Goal: Task Accomplishment & Management: Manage account settings

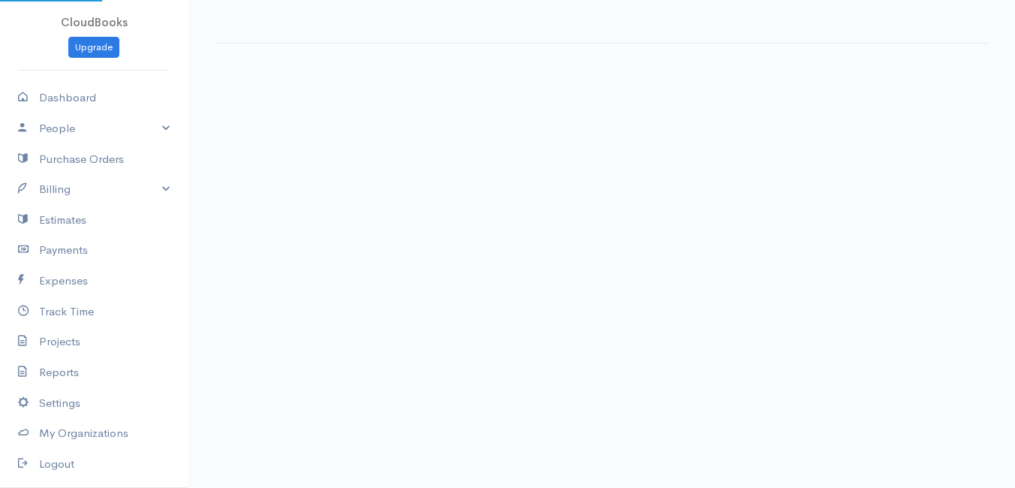
select select "thistoyear"
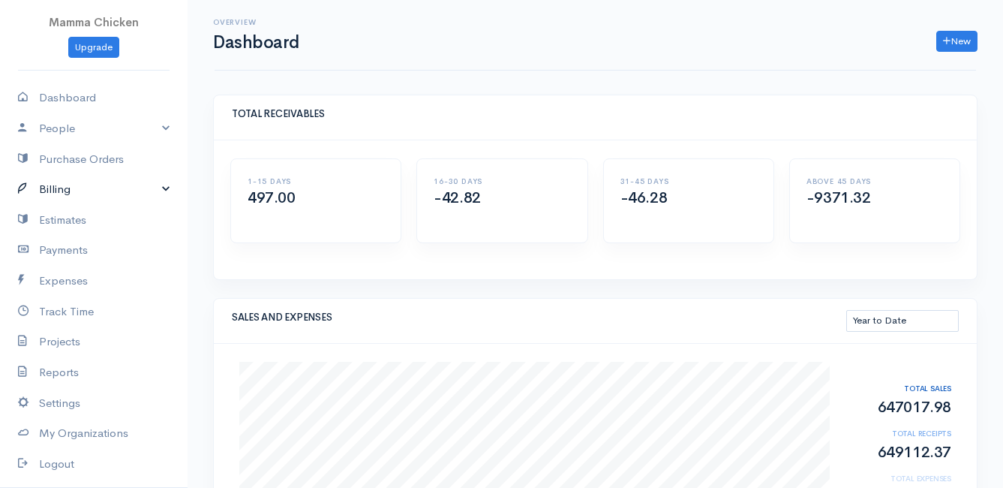
click at [53, 184] on link "Billing" at bounding box center [94, 189] width 188 height 31
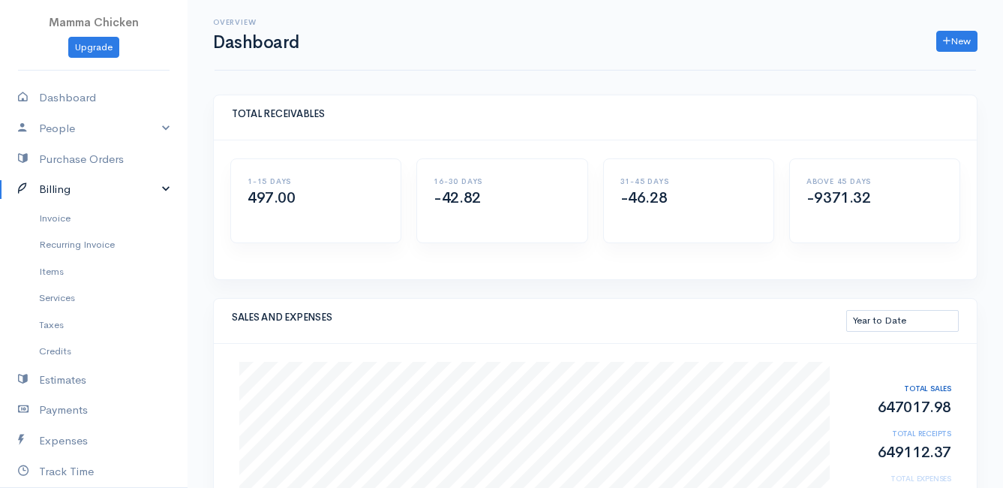
click at [71, 191] on link "Billing" at bounding box center [94, 189] width 188 height 31
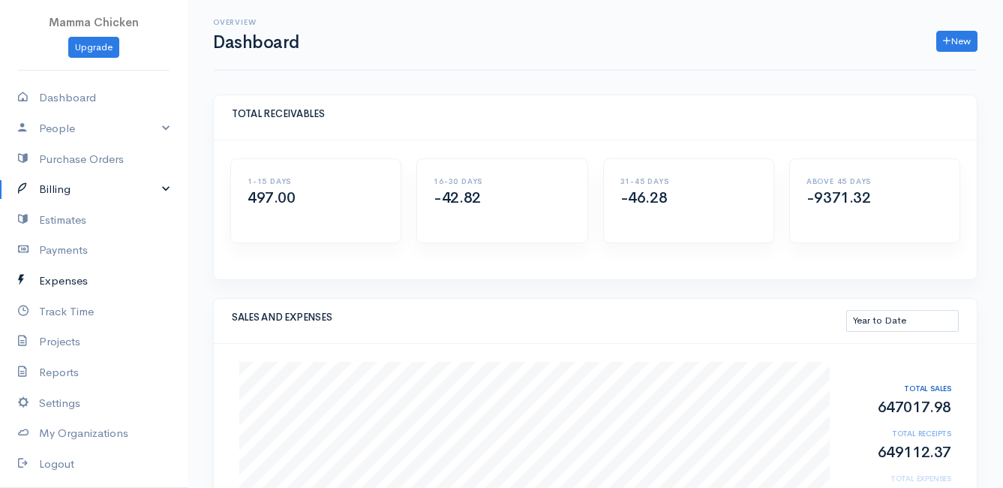
click at [74, 280] on link "Expenses" at bounding box center [94, 281] width 188 height 31
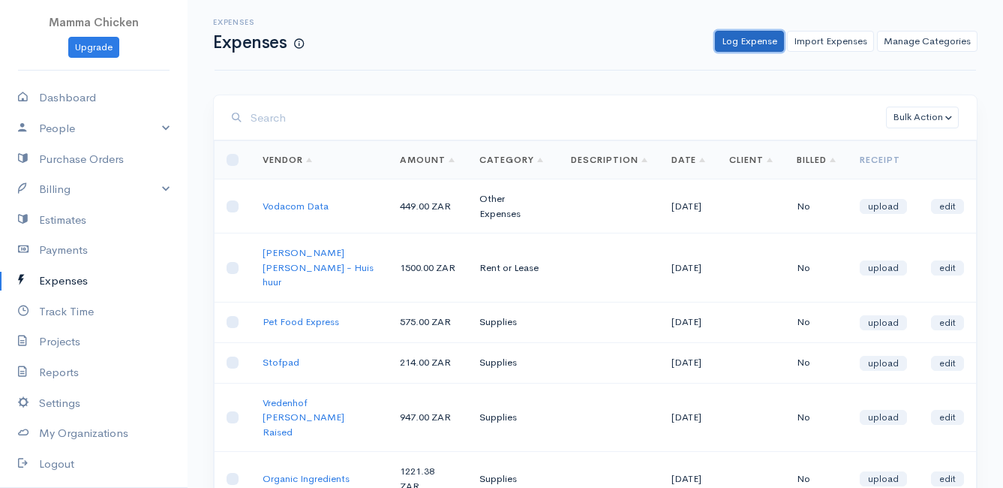
click at [760, 43] on link "Log Expense" at bounding box center [749, 42] width 69 height 22
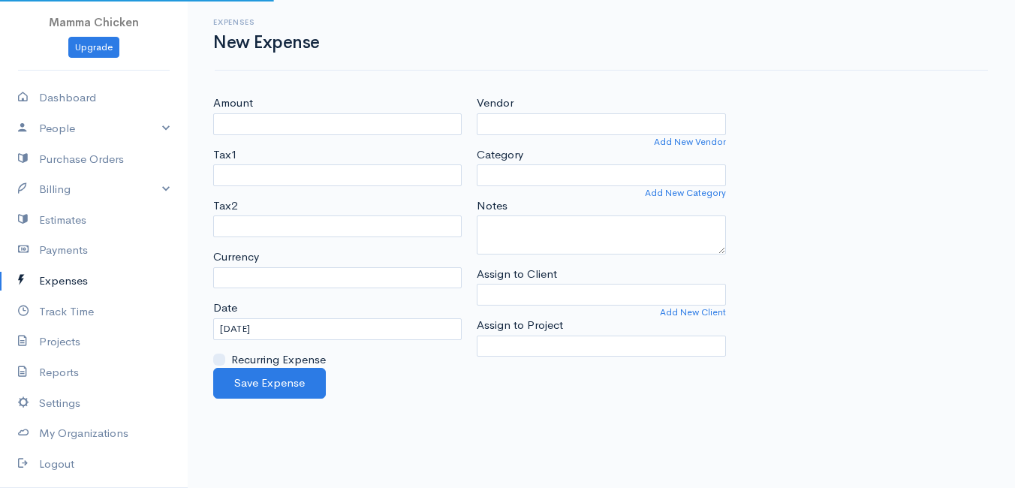
select select "ZAR"
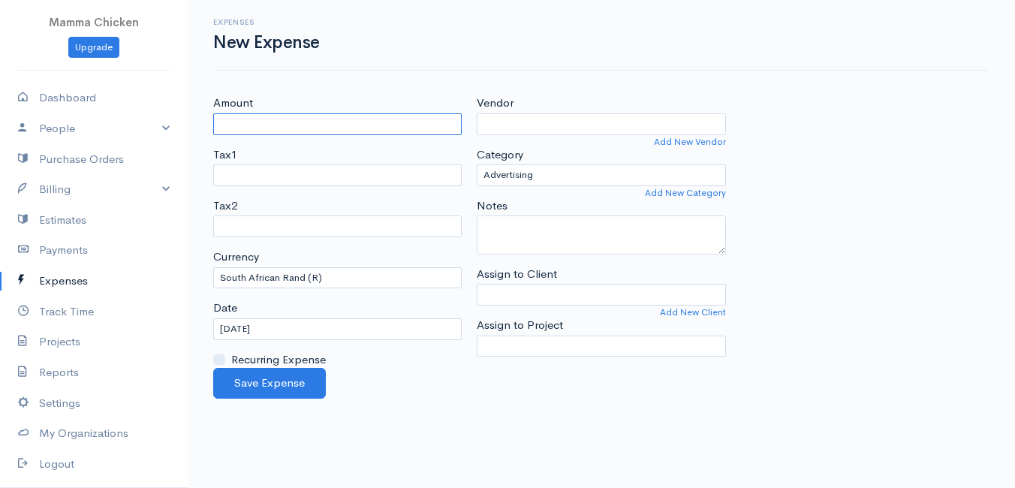
click at [311, 123] on input "Amount" at bounding box center [337, 124] width 248 height 22
type input "1343.5"
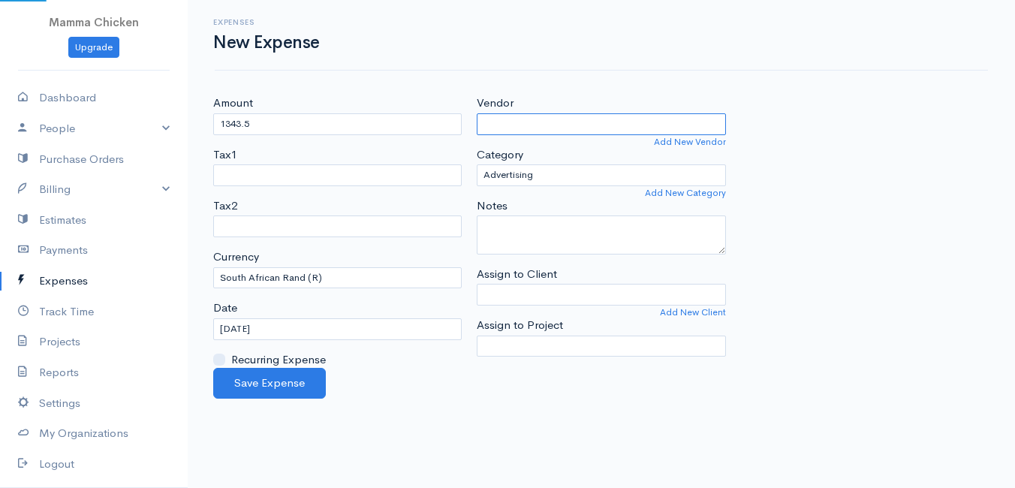
click at [504, 128] on input "Vendor" at bounding box center [601, 124] width 248 height 22
type input "Dairy Co"
click at [520, 151] on body "Mamma Chicken Upgrade Dashboard People Clients Vendors Staff Users Purchase Ord…" at bounding box center [507, 244] width 1015 height 488
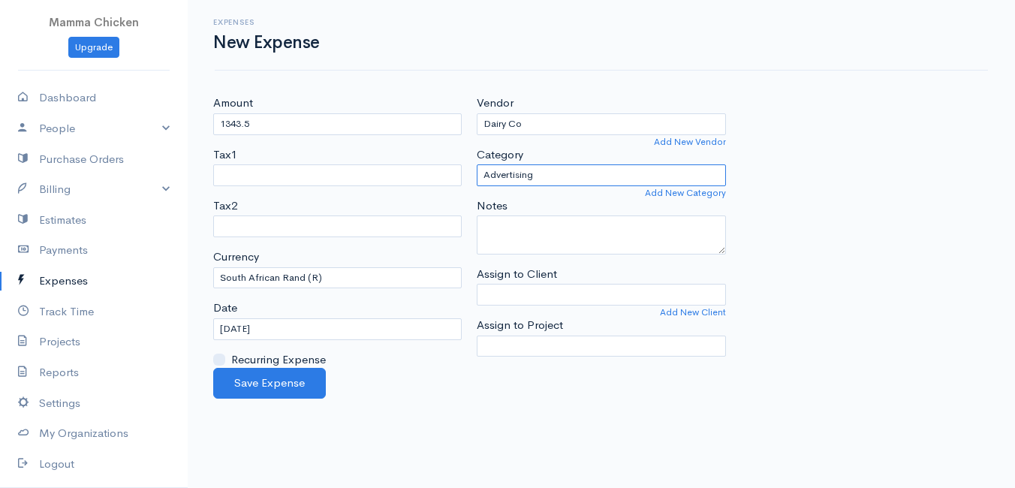
click at [532, 173] on select "Advertising Car & Truck Expenses Contractors Education Education and Training E…" at bounding box center [601, 175] width 248 height 22
select select "Supplies"
click at [477, 164] on select "Advertising Car & Truck Expenses Contractors Education Education and Training E…" at bounding box center [601, 175] width 248 height 22
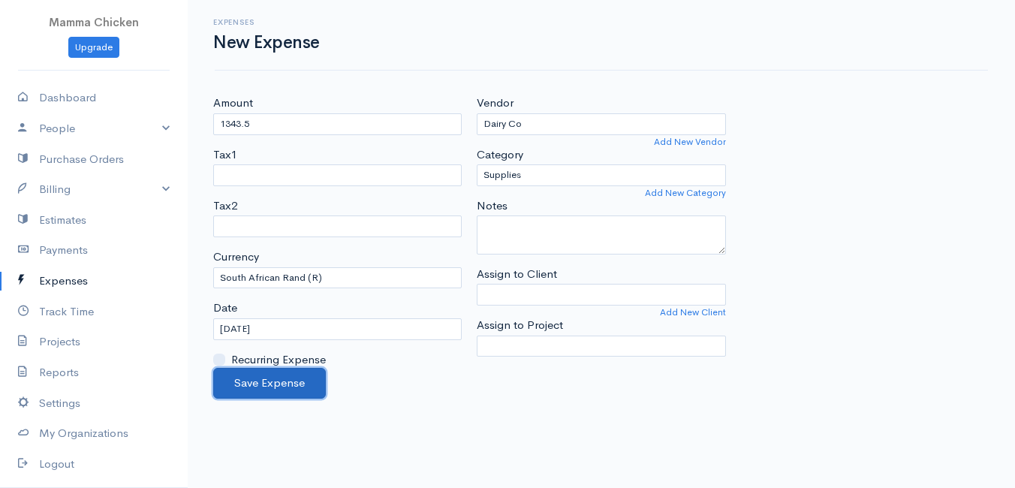
click at [278, 382] on button "Save Expense" at bounding box center [269, 383] width 113 height 31
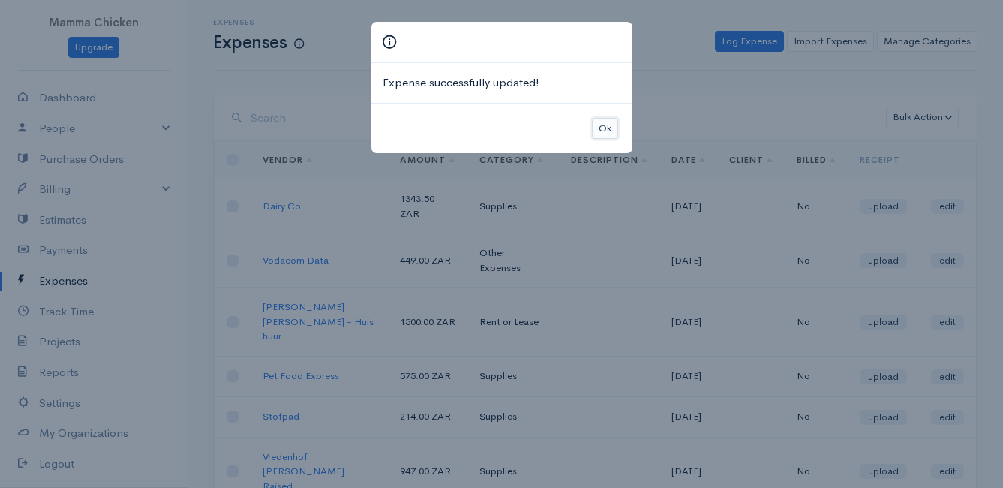
click at [603, 126] on button "Ok" at bounding box center [605, 129] width 26 height 22
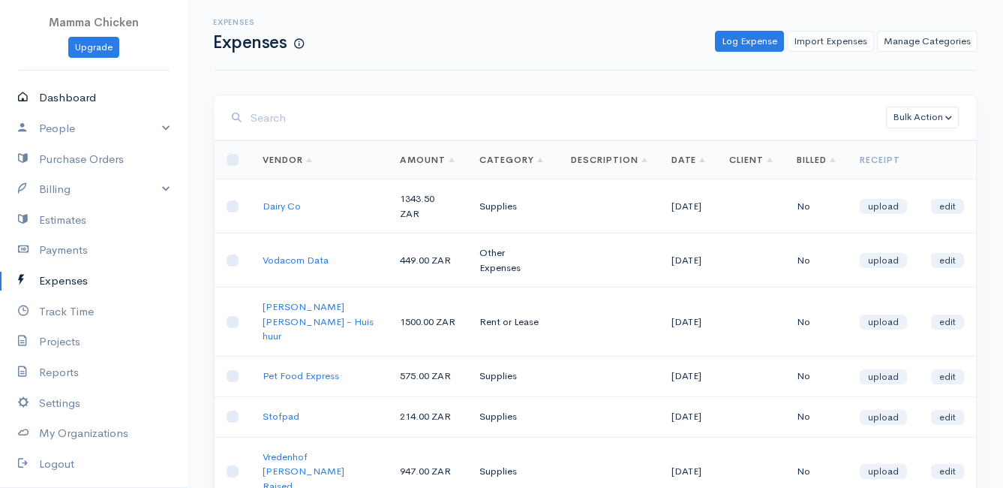
click at [104, 92] on link "Dashboard" at bounding box center [94, 98] width 188 height 31
select select "thistoyear"
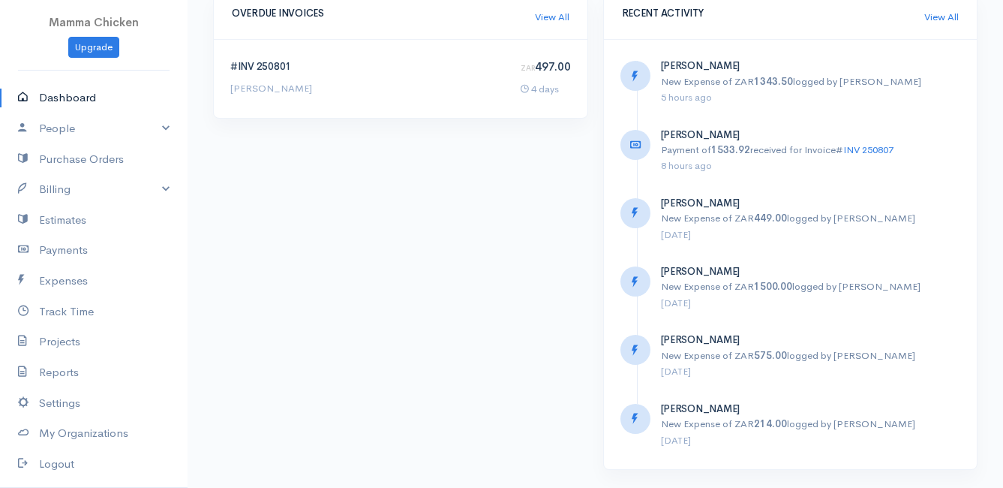
scroll to position [730, 0]
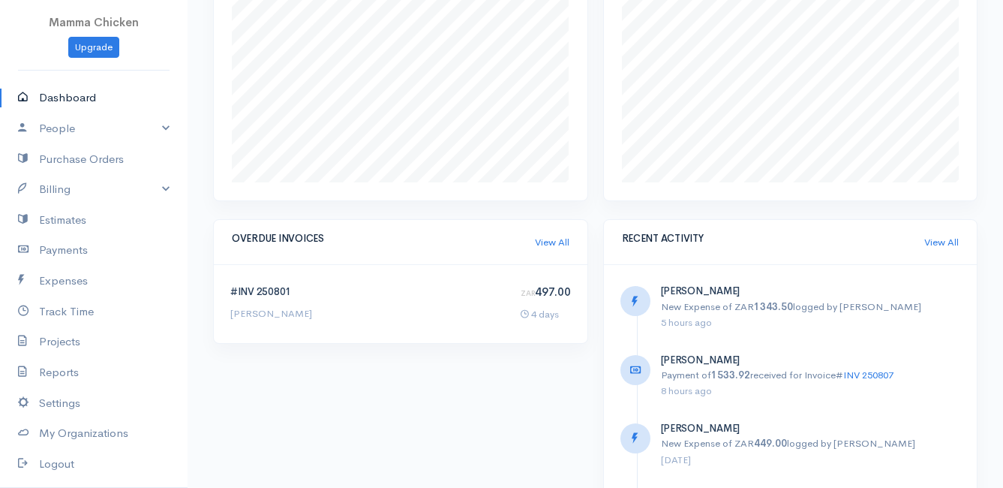
click at [57, 89] on link "Dashboard" at bounding box center [94, 98] width 188 height 31
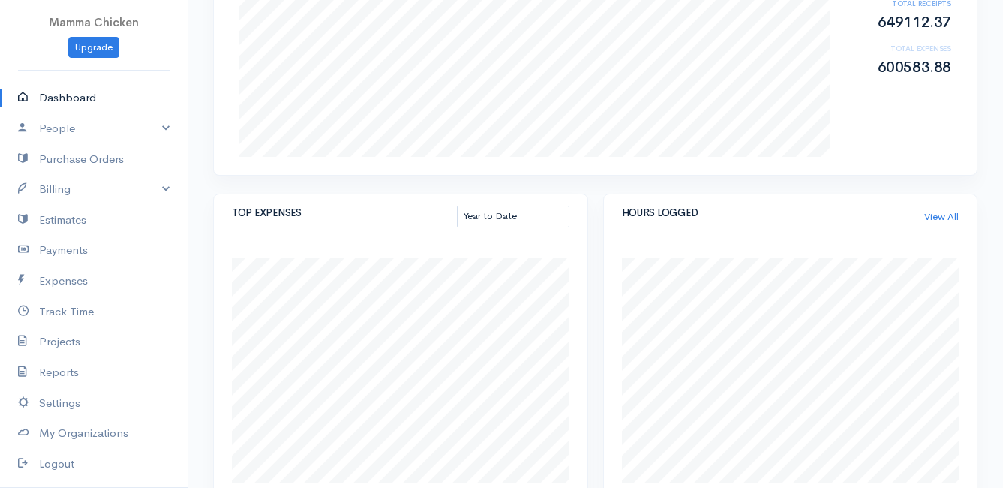
scroll to position [355, 0]
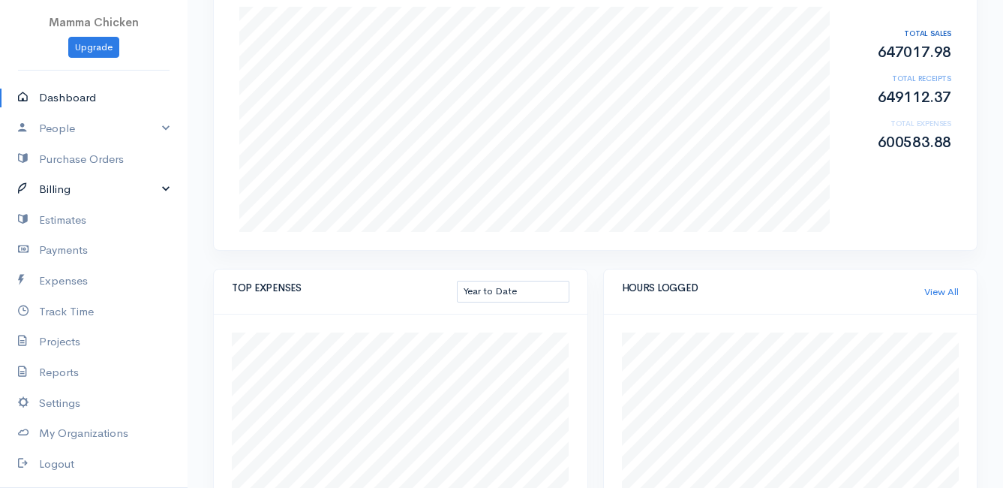
click at [63, 191] on link "Billing" at bounding box center [94, 189] width 188 height 31
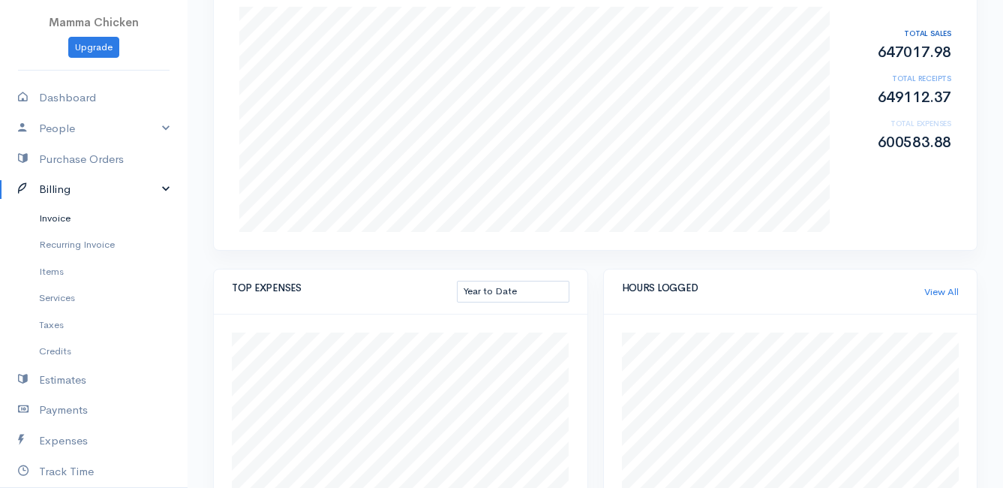
click at [64, 216] on link "Invoice" at bounding box center [94, 218] width 188 height 27
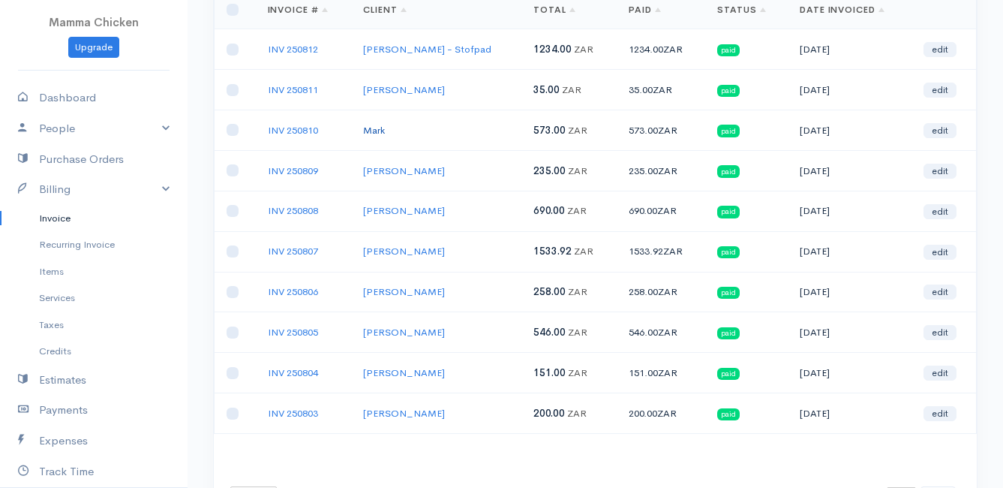
scroll to position [234, 0]
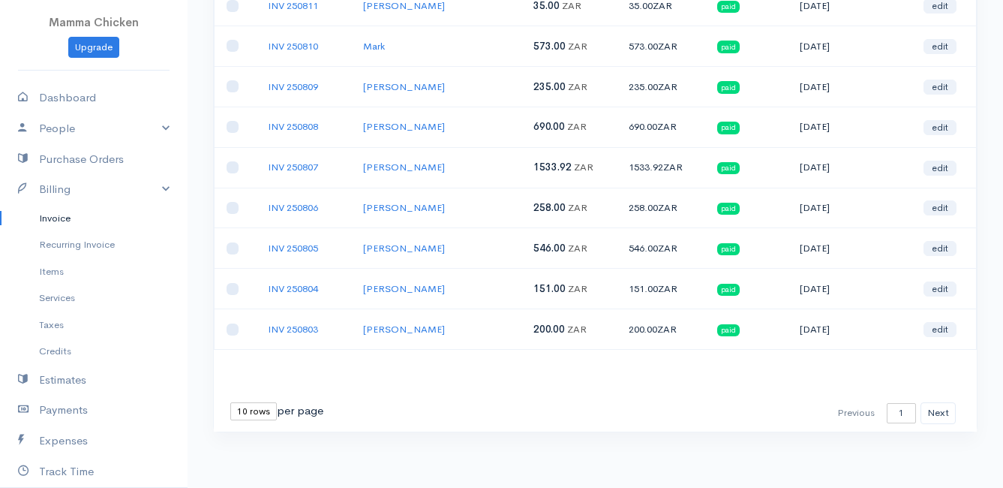
click at [256, 416] on select "10 rows 25 rows 50 rows" at bounding box center [253, 411] width 47 height 18
select select "50"
click at [230, 402] on select "10 rows 25 rows 50 rows" at bounding box center [253, 411] width 47 height 18
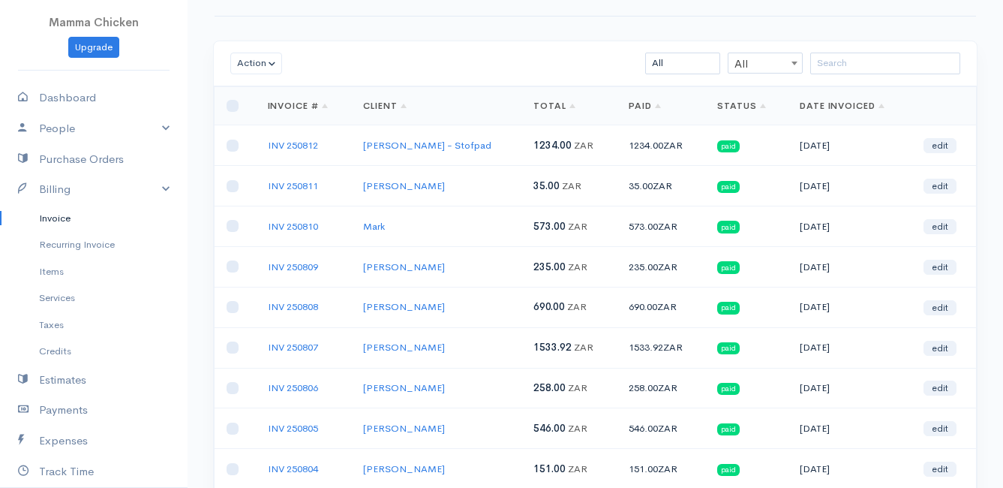
scroll to position [0, 0]
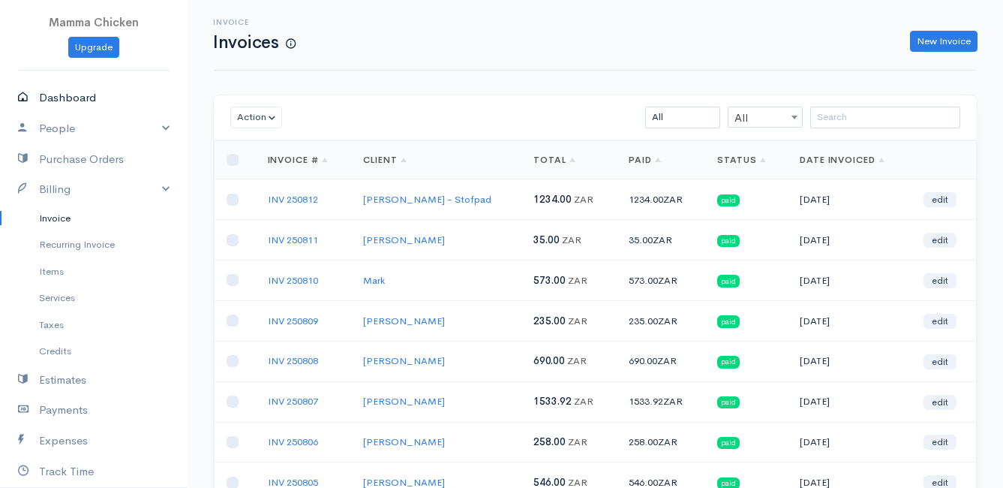
click at [72, 95] on link "Dashboard" at bounding box center [94, 98] width 188 height 31
select select "thistoyear"
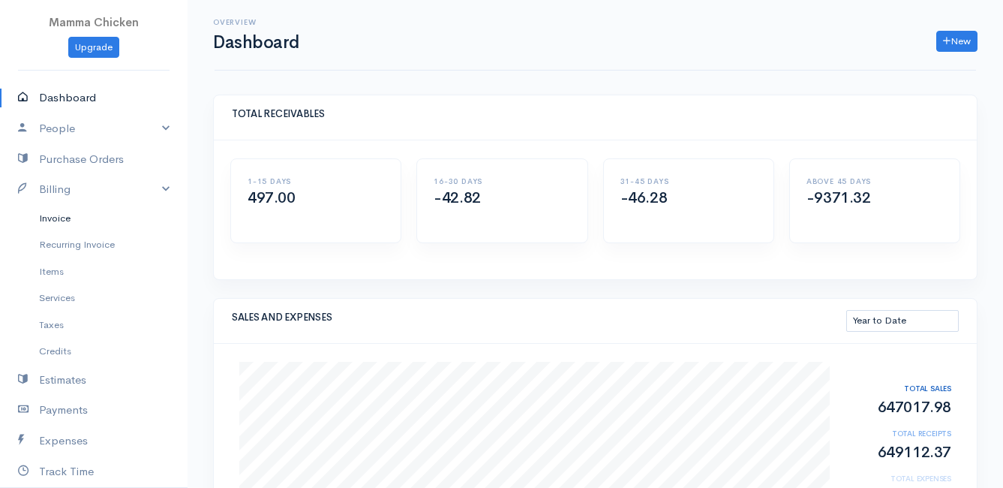
click at [64, 219] on link "Invoice" at bounding box center [94, 218] width 188 height 27
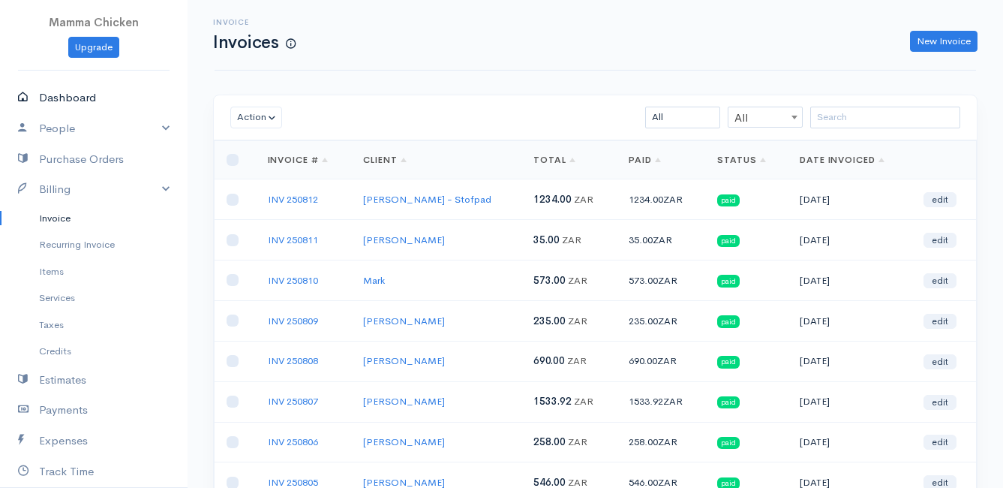
click at [86, 93] on link "Dashboard" at bounding box center [94, 98] width 188 height 31
select select "thistoyear"
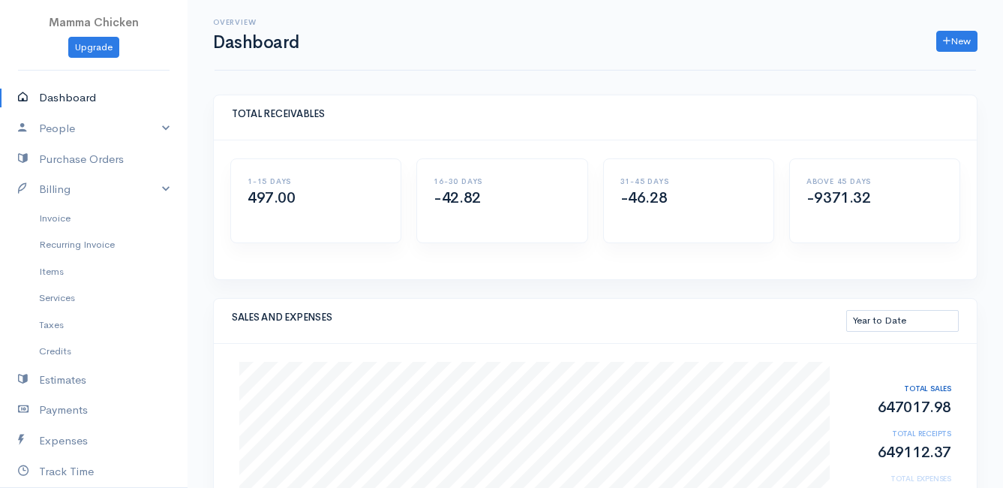
scroll to position [225, 0]
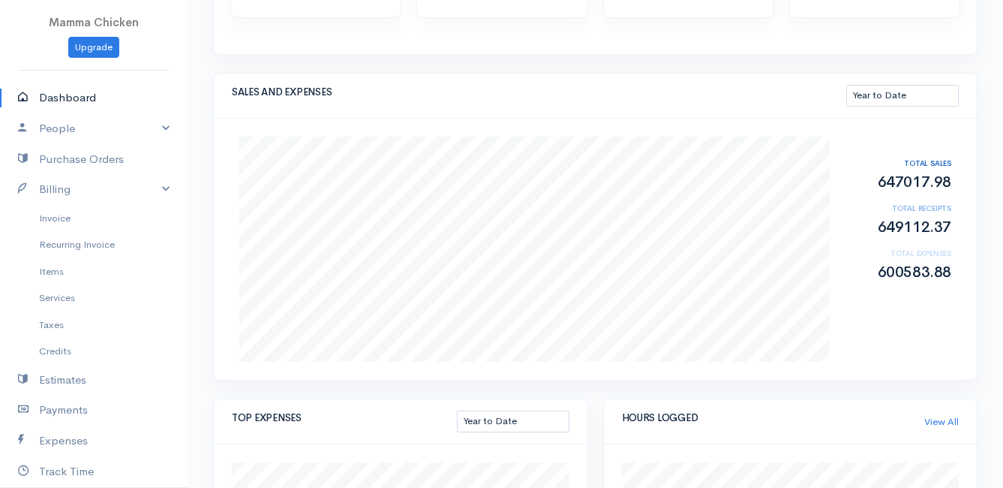
click at [617, 95] on h5 "SALES AND EXPENSES" at bounding box center [539, 92] width 615 height 11
click at [60, 182] on link "Billing" at bounding box center [94, 189] width 188 height 31
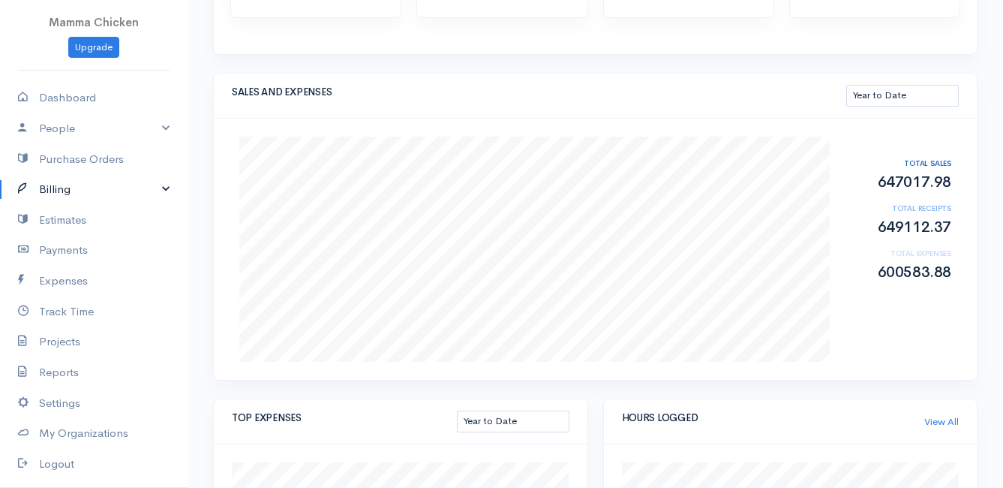
click at [80, 190] on link "Billing" at bounding box center [94, 189] width 188 height 31
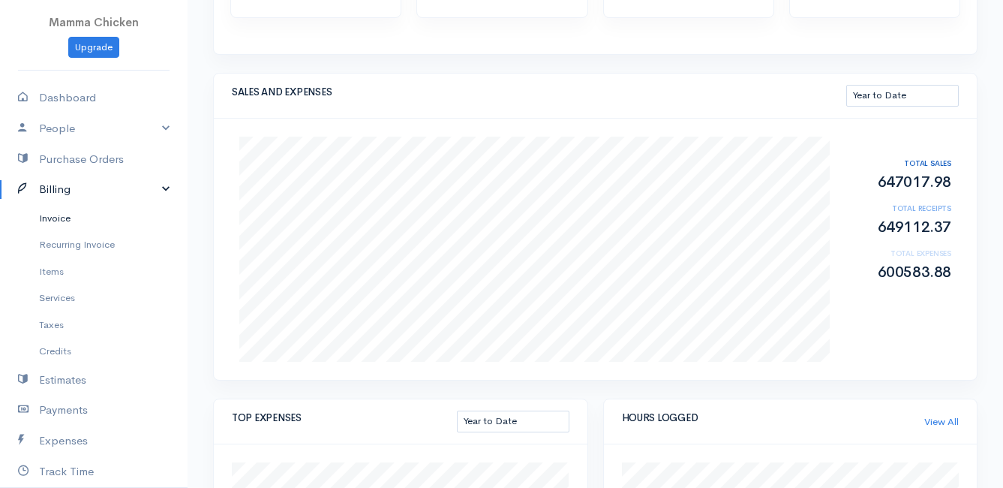
click at [68, 222] on link "Invoice" at bounding box center [94, 218] width 188 height 27
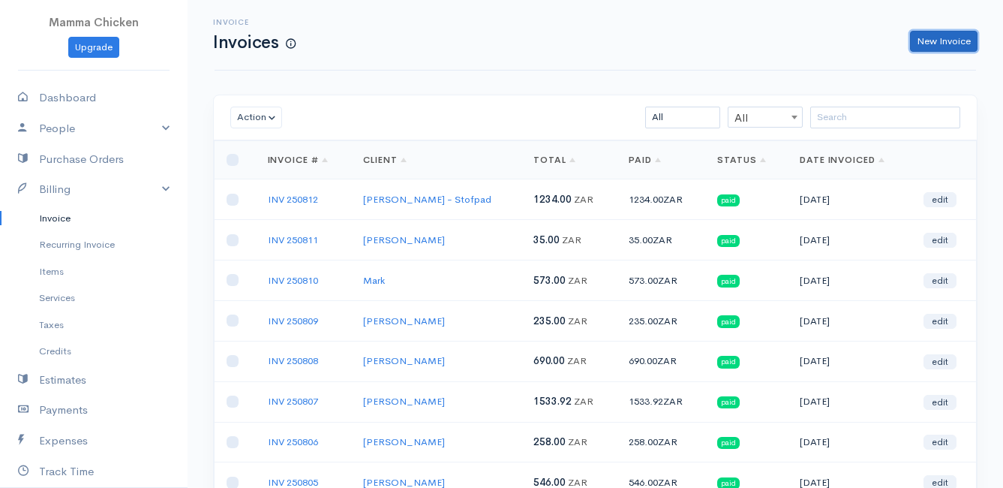
click at [932, 40] on link "New Invoice" at bounding box center [944, 42] width 68 height 22
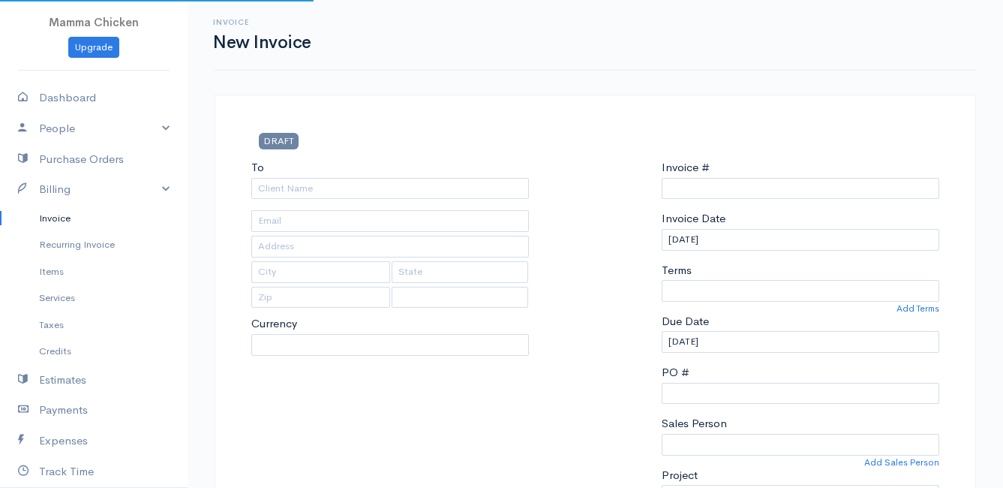
type input "INV 250813"
select select "[GEOGRAPHIC_DATA]"
select select "ZAR"
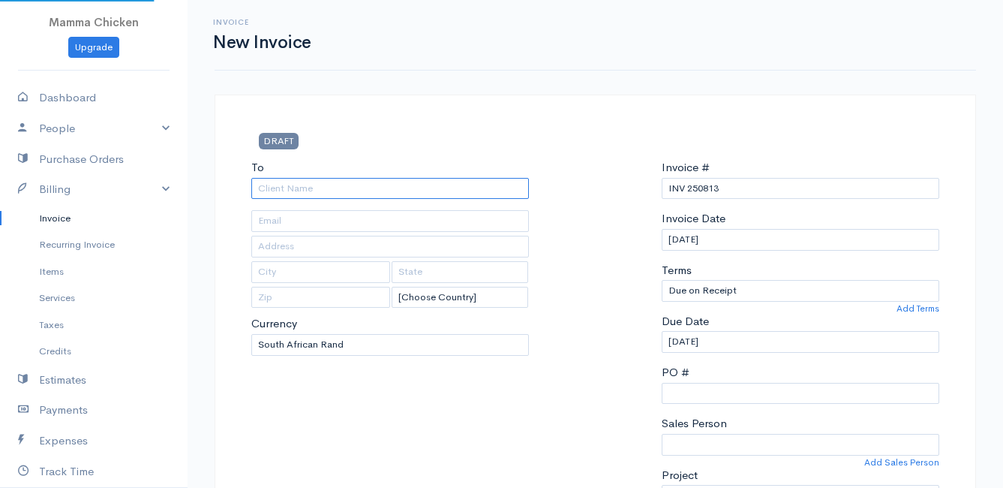
click at [347, 188] on input "To" at bounding box center [390, 189] width 278 height 22
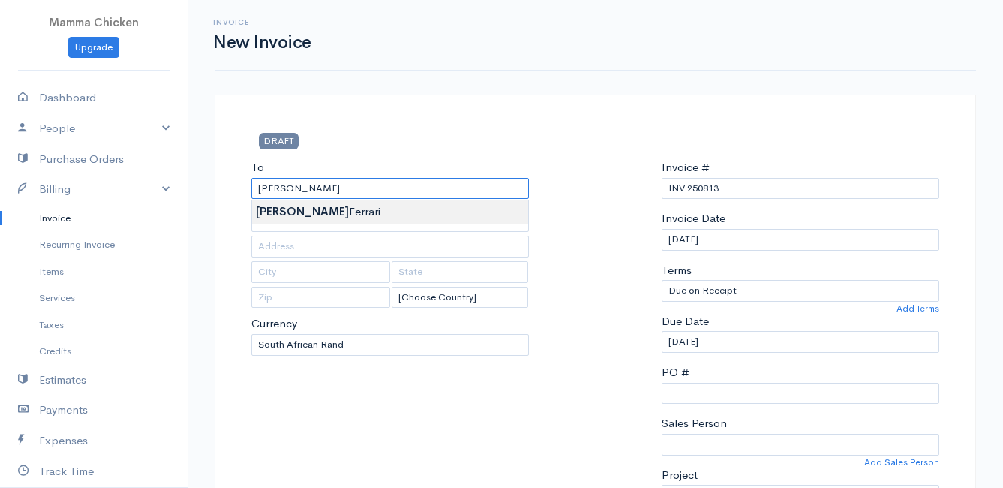
type input "[PERSON_NAME]"
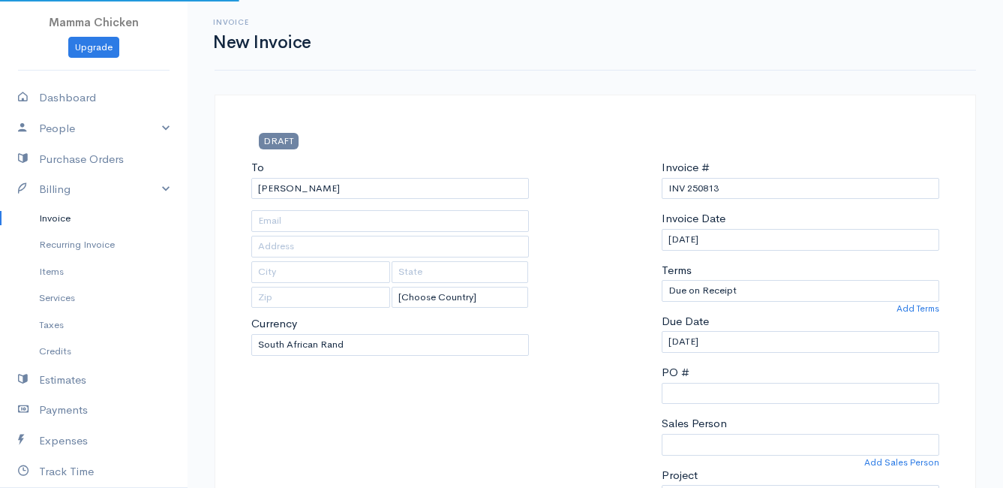
type input "[STREET_ADDRESS][PERSON_NAME]"
type input "[PERSON_NAME] Bay"
type input "7195"
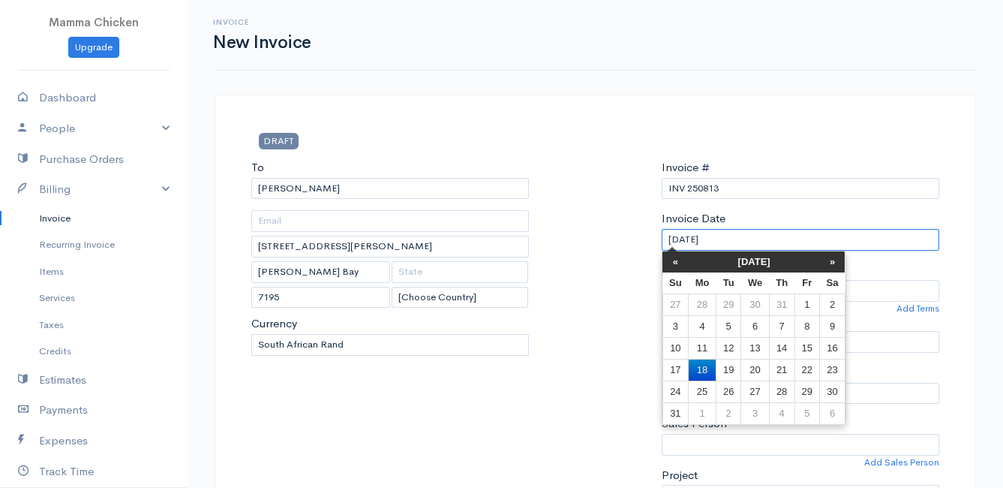
click at [800, 242] on input "[DATE]" at bounding box center [801, 240] width 278 height 22
click at [808, 369] on td "22" at bounding box center [807, 370] width 25 height 22
type input "[DATE]"
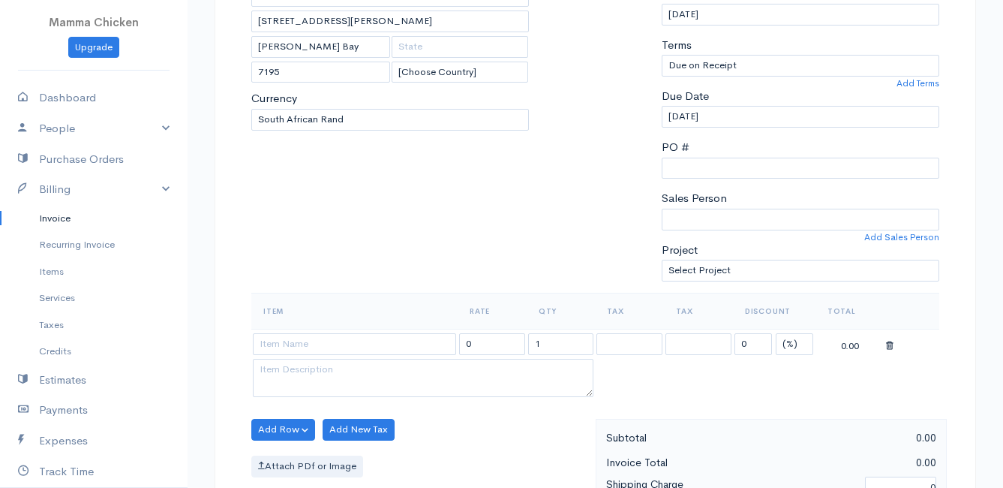
scroll to position [300, 0]
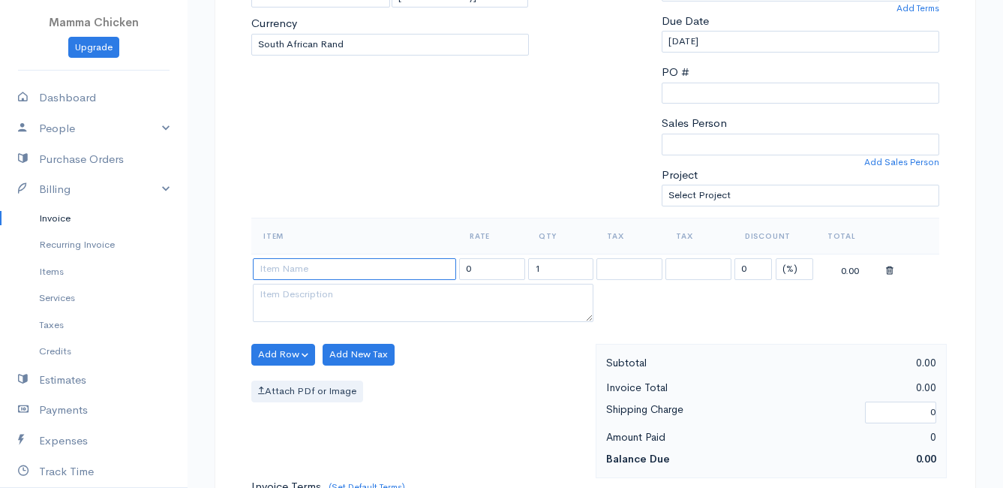
click at [277, 272] on input at bounding box center [354, 269] width 203 height 22
type input "VRED Baby Butter Lettuce - 100g"
type input "24.00"
click at [311, 293] on body "Mamma Chicken Upgrade Dashboard People Clients Vendors Staff Users Purchase Ord…" at bounding box center [501, 349] width 1003 height 1298
click at [291, 355] on button "Add Row" at bounding box center [283, 355] width 64 height 22
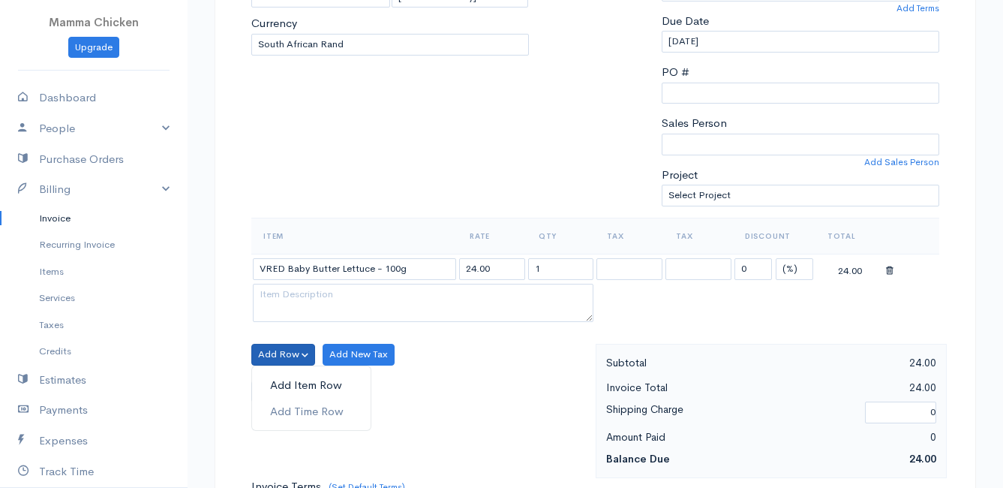
click at [287, 382] on link "Add Item Row" at bounding box center [311, 385] width 119 height 26
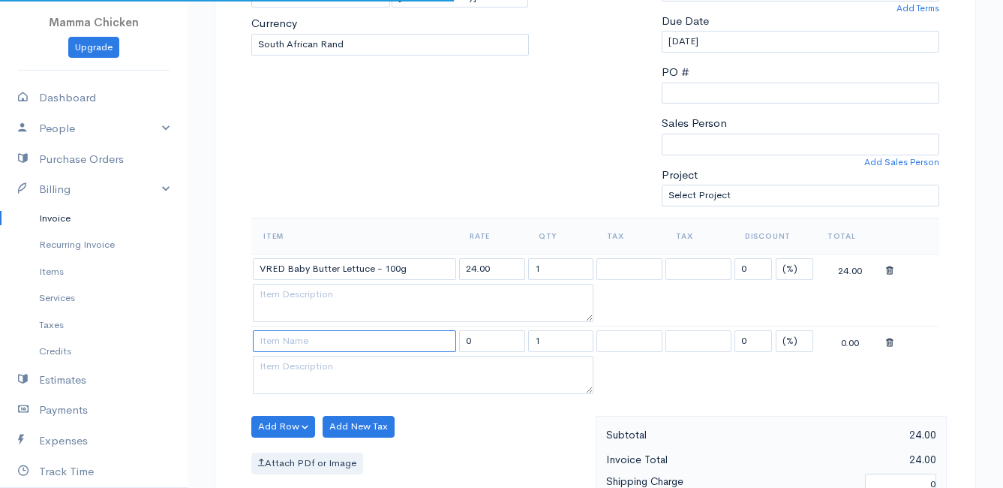
click at [286, 341] on input at bounding box center [354, 341] width 203 height 22
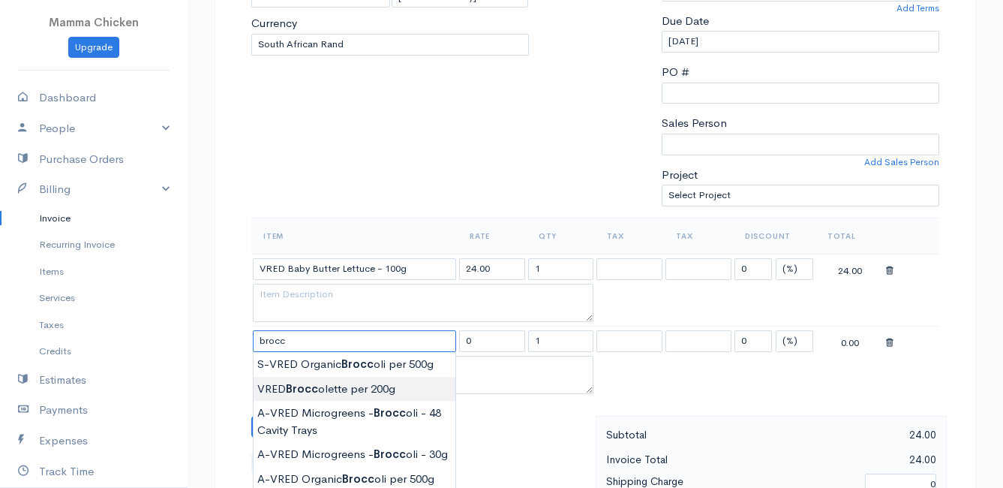
type input "VRED Broccolette per 200g"
type input "44.00"
click at [317, 386] on body "Mamma Chicken Upgrade Dashboard People Clients Vendors Staff Users Purchase Ord…" at bounding box center [501, 385] width 1003 height 1370
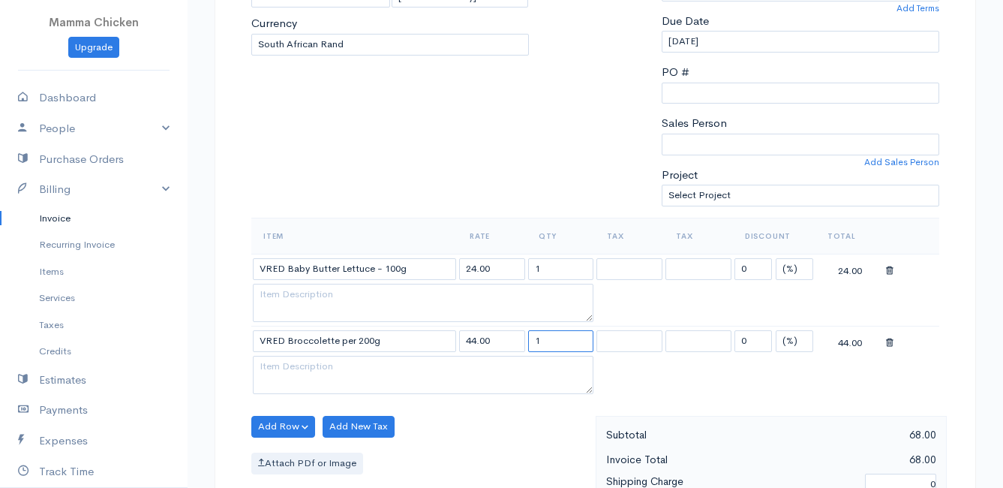
drag, startPoint x: 548, startPoint y: 339, endPoint x: 516, endPoint y: 344, distance: 32.6
click at [516, 344] on tr "VRED Broccolette per 200g 44.00 1 0 (%) Flat 44.00" at bounding box center [595, 340] width 688 height 29
type input "2"
click at [531, 440] on div "Add Row Add Item Row Add Time Row Add New Tax Attach PDf or Image" at bounding box center [420, 483] width 352 height 134
click at [270, 427] on button "Add Row" at bounding box center [283, 427] width 64 height 22
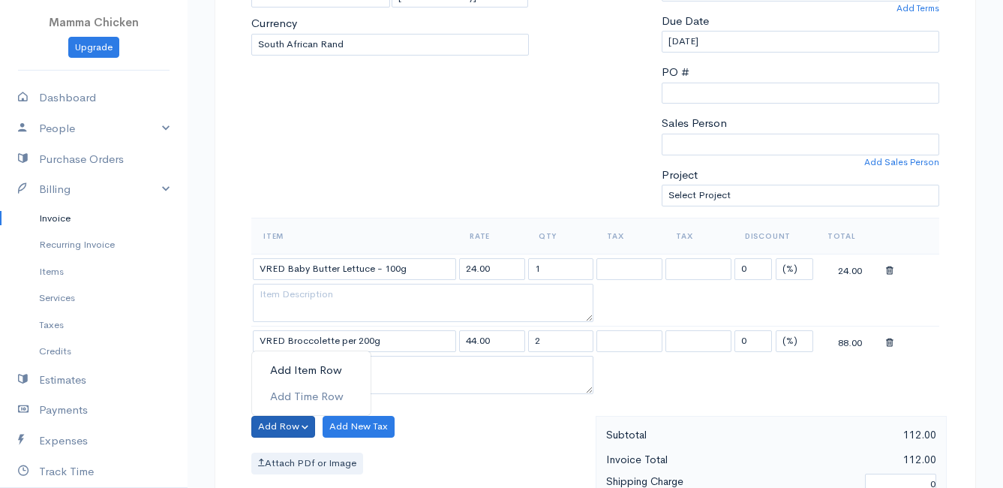
click at [302, 363] on link "Add Item Row" at bounding box center [311, 370] width 119 height 26
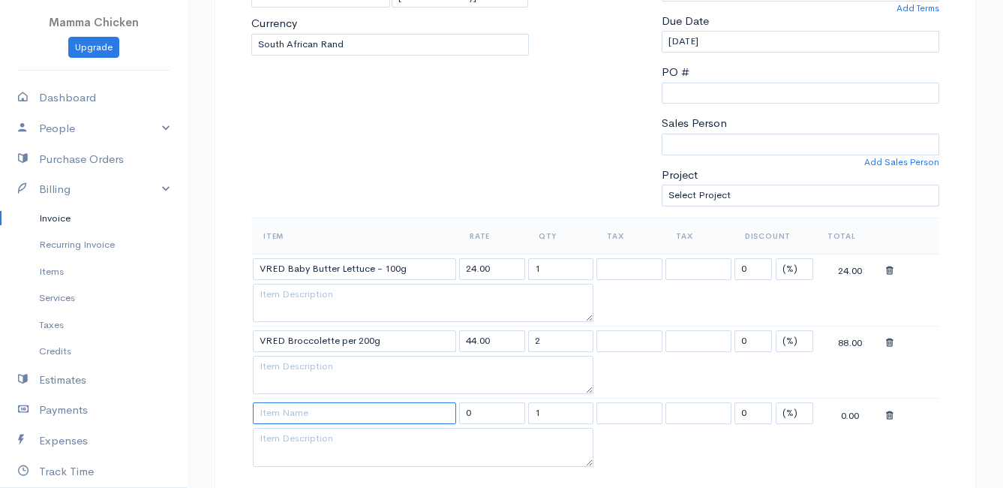
click at [303, 408] on input at bounding box center [354, 413] width 203 height 22
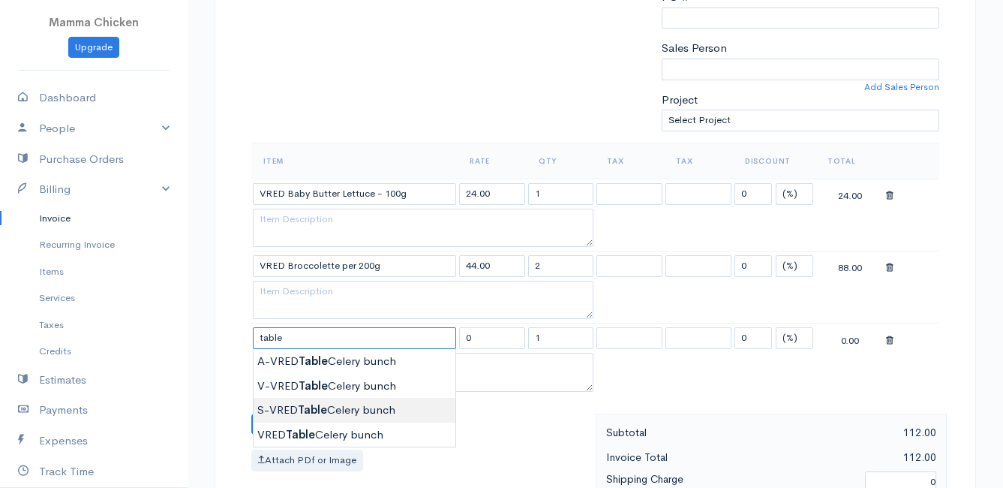
type input "S-VRED Table Celery bunch"
type input "28.00"
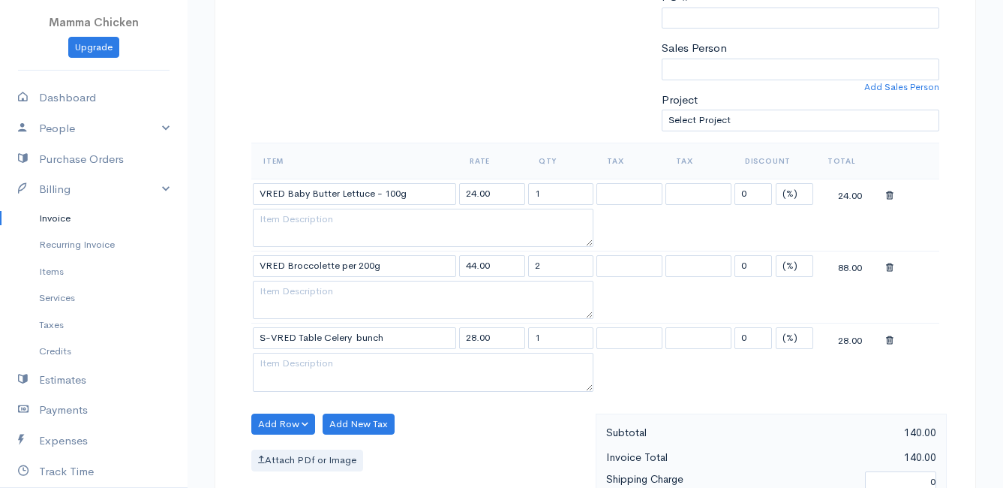
click at [344, 411] on body "Mamma Chicken Upgrade Dashboard People Clients Vendors Staff Users Purchase Ord…" at bounding box center [501, 346] width 1003 height 1442
click at [291, 419] on button "Add Row" at bounding box center [283, 425] width 64 height 22
click at [308, 368] on link "Add Item Row" at bounding box center [311, 368] width 119 height 26
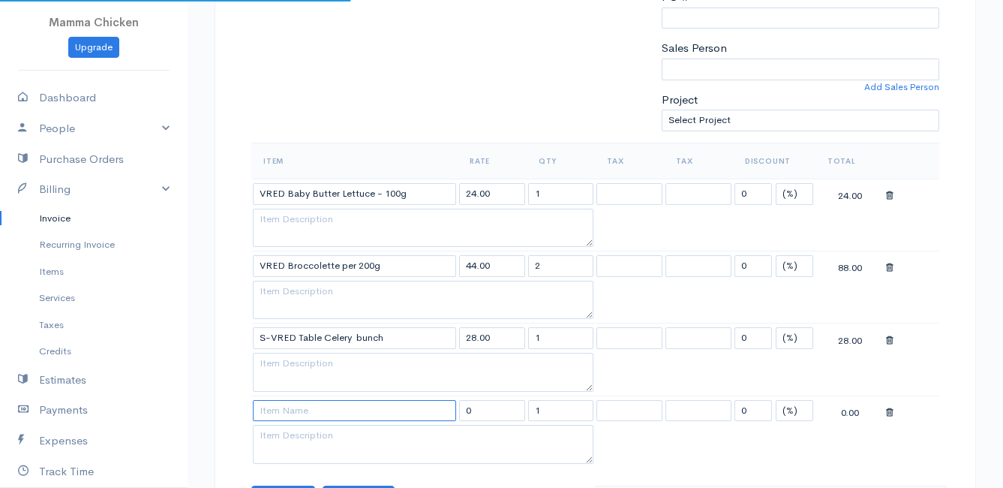
click at [292, 408] on input at bounding box center [354, 411] width 203 height 22
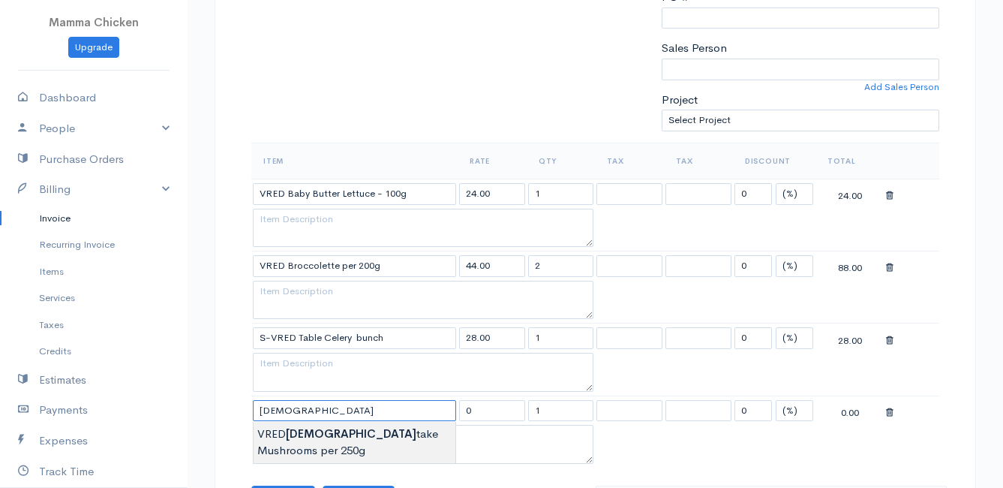
type input "VRED Shiitake Mushrooms per 250g"
type input "90.00"
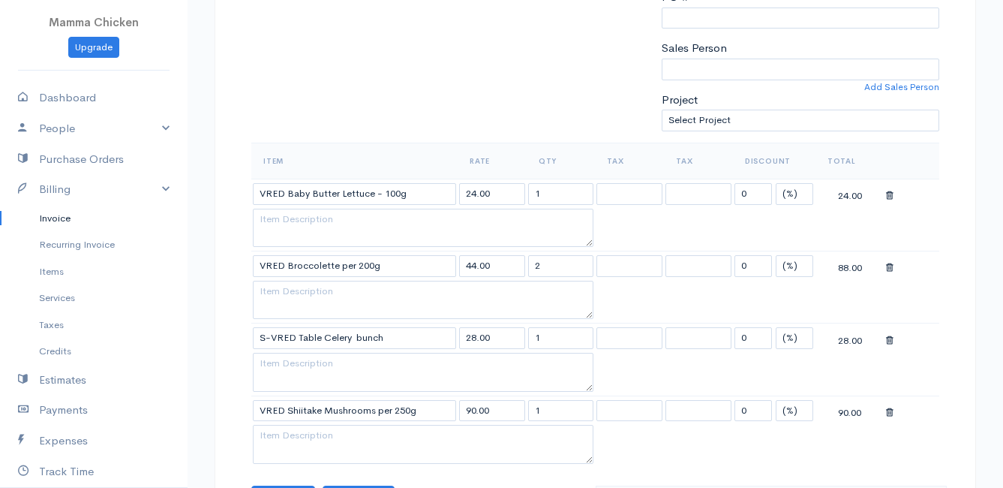
click at [326, 438] on body "Mamma Chicken Upgrade Dashboard People Clients Vendors Staff Users Purchase Ord…" at bounding box center [501, 382] width 1003 height 1514
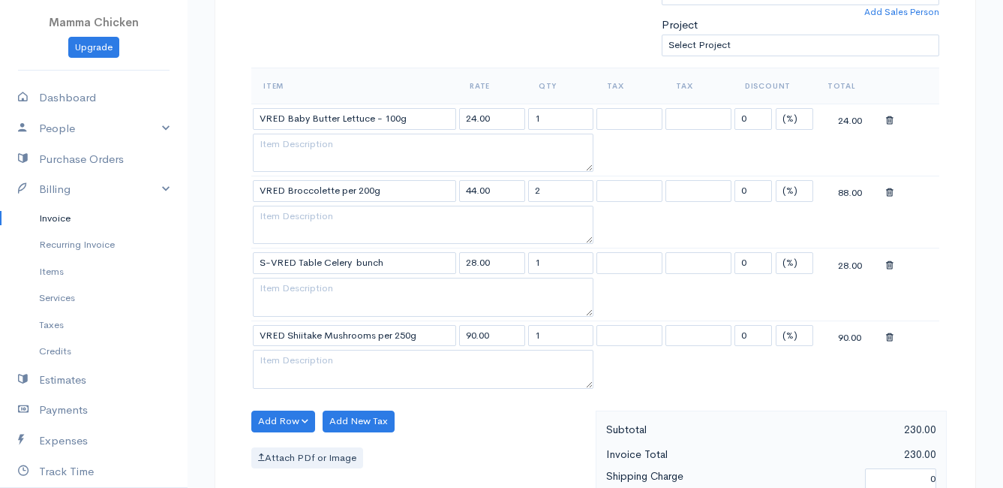
scroll to position [525, 0]
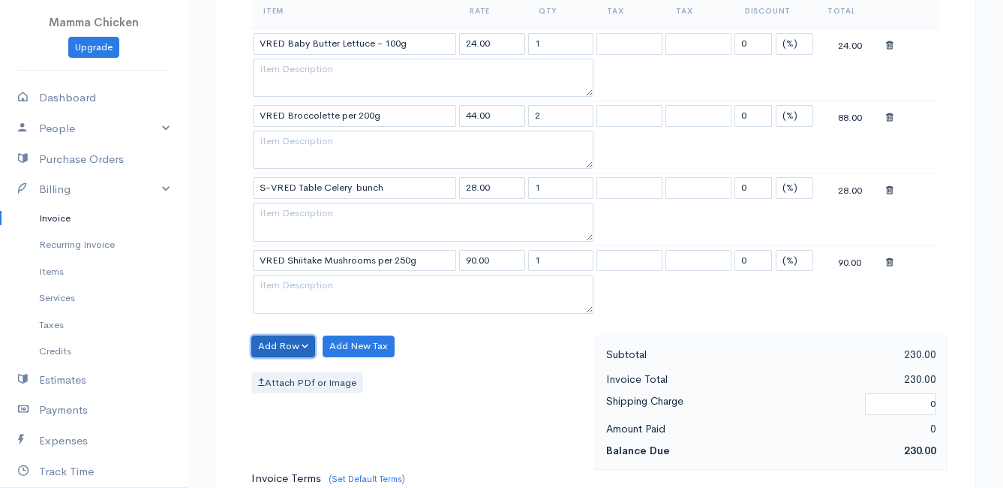
click at [279, 346] on button "Add Row" at bounding box center [283, 346] width 64 height 22
click at [292, 379] on link "Add Item Row" at bounding box center [311, 377] width 119 height 26
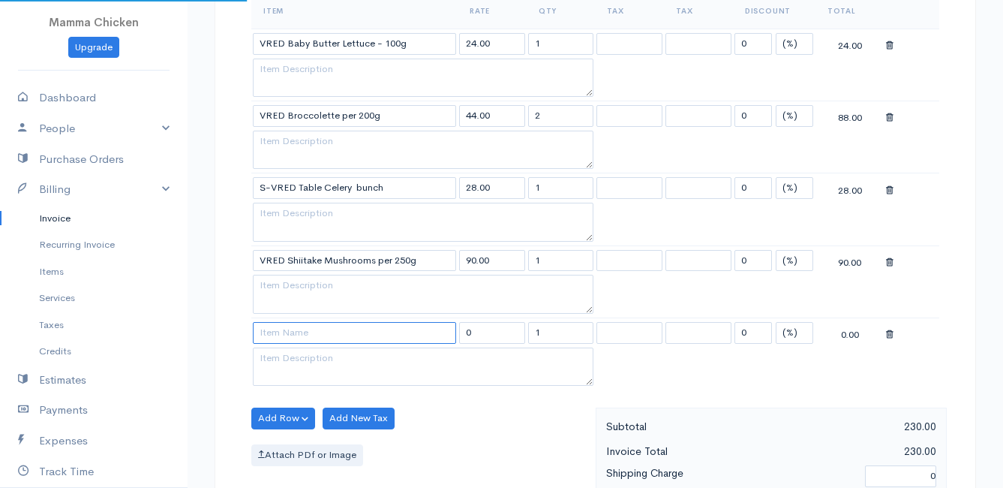
click at [300, 338] on input at bounding box center [354, 333] width 203 height 22
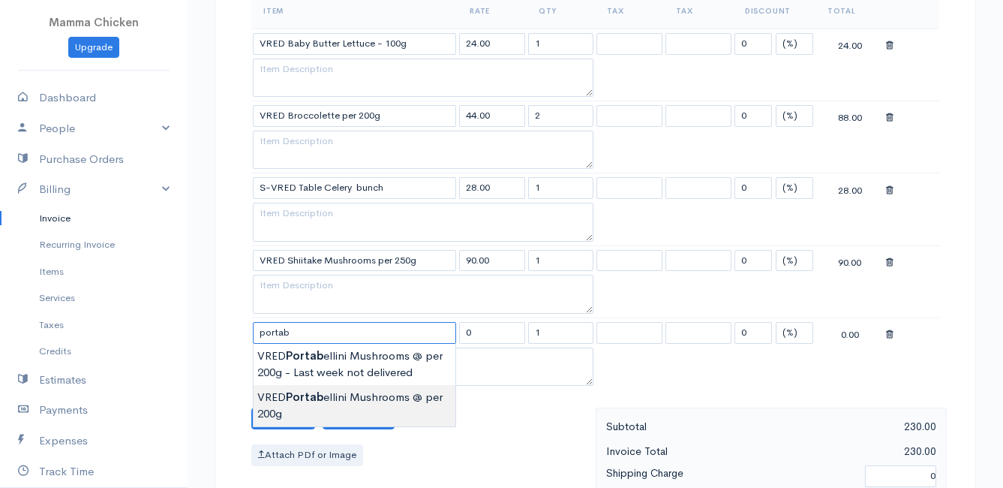
type input "VRED Portabellini Mushrooms @ per 200g"
type input "37.00"
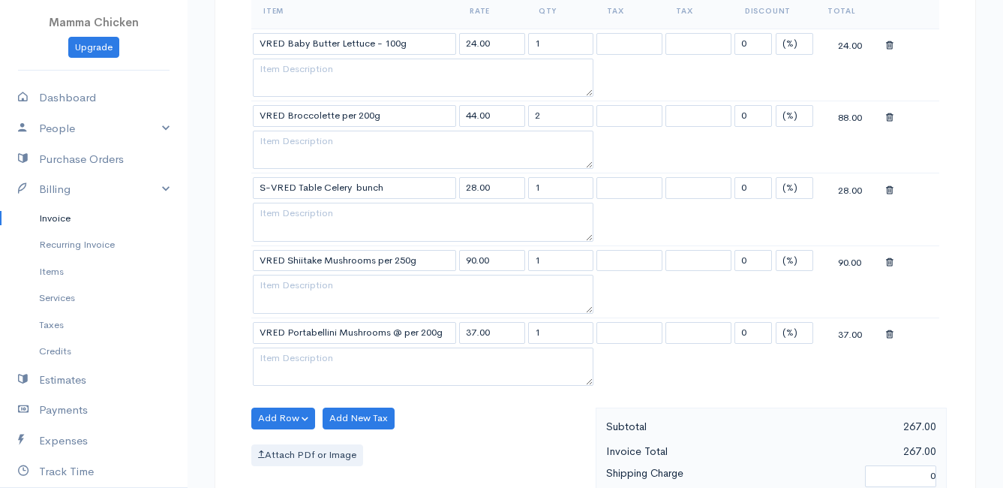
click at [365, 401] on body "Mamma Chicken Upgrade Dashboard People Clients Vendors Staff Users Purchase Ord…" at bounding box center [501, 268] width 1003 height 1587
click at [289, 419] on button "Add Row" at bounding box center [283, 419] width 64 height 22
click at [299, 362] on link "Add Item Row" at bounding box center [311, 362] width 119 height 26
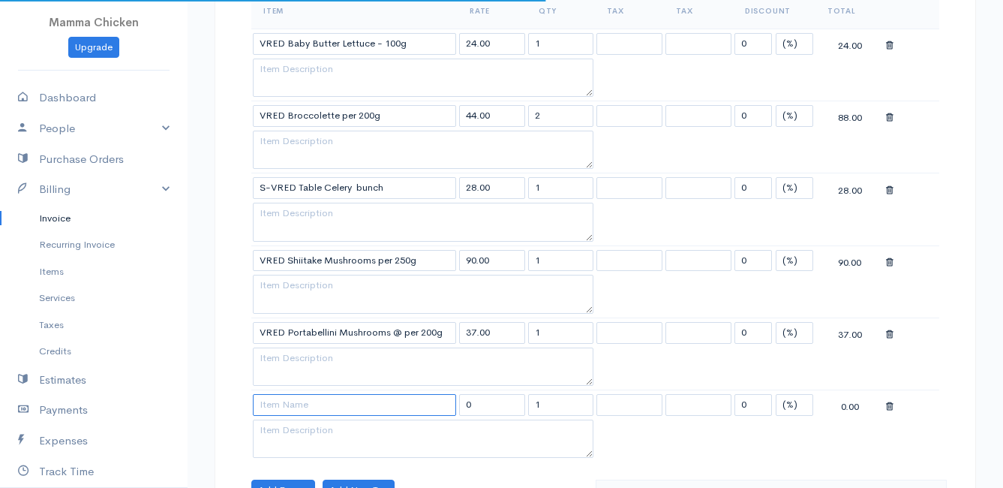
click at [290, 404] on input at bounding box center [354, 405] width 203 height 22
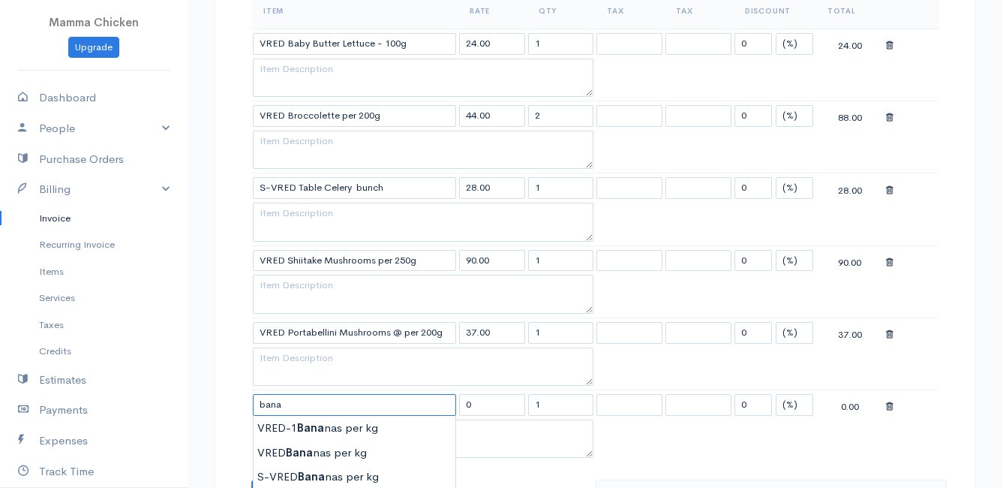
scroll to position [675, 0]
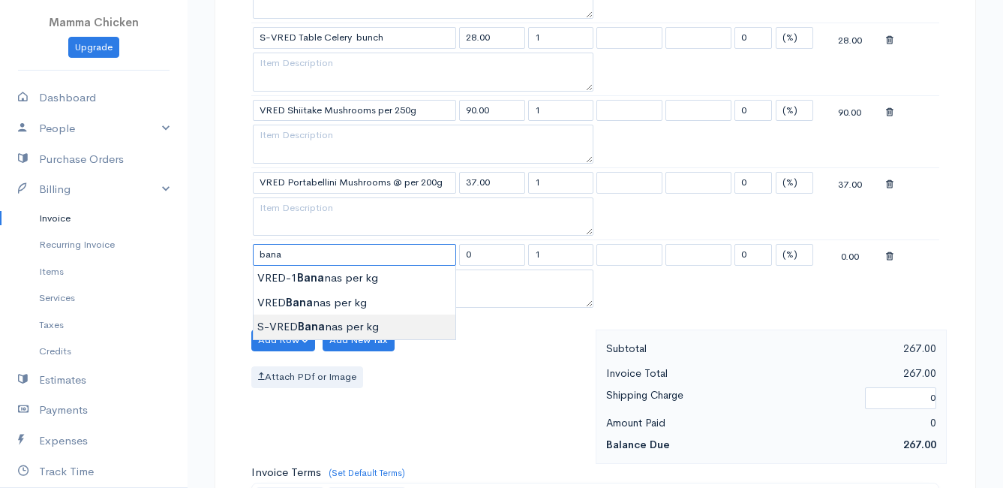
type input "S-VRED Bananas per kg"
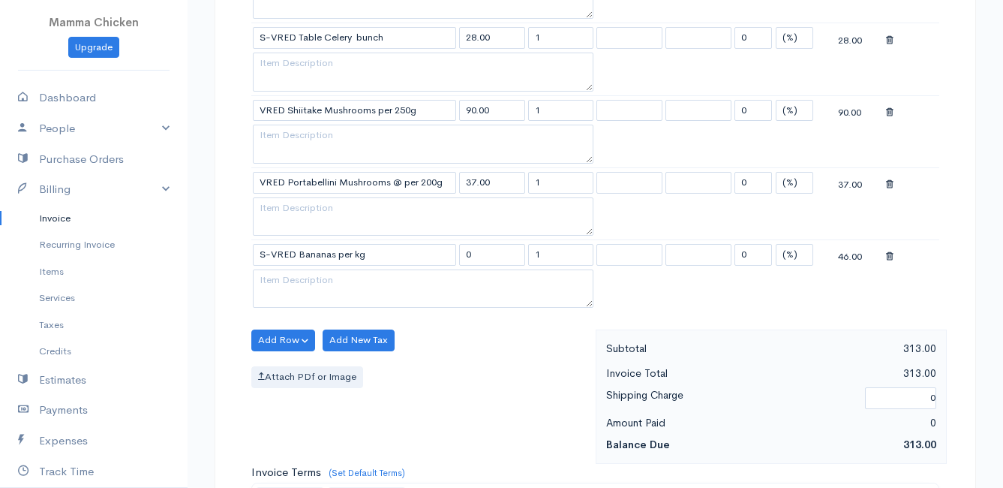
type input "46.00"
click at [325, 324] on body "Mamma Chicken Upgrade Dashboard People Clients Vendors Staff Users Purchase Ord…" at bounding box center [501, 154] width 1003 height 1659
click at [277, 338] on button "Add Row" at bounding box center [283, 340] width 64 height 22
click at [282, 365] on link "Add Item Row" at bounding box center [311, 371] width 119 height 26
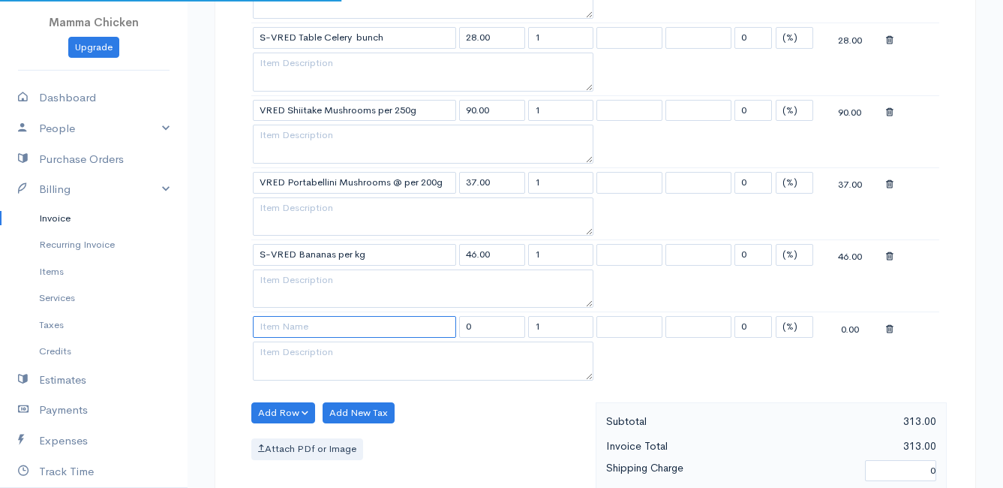
click at [287, 326] on input at bounding box center [354, 327] width 203 height 22
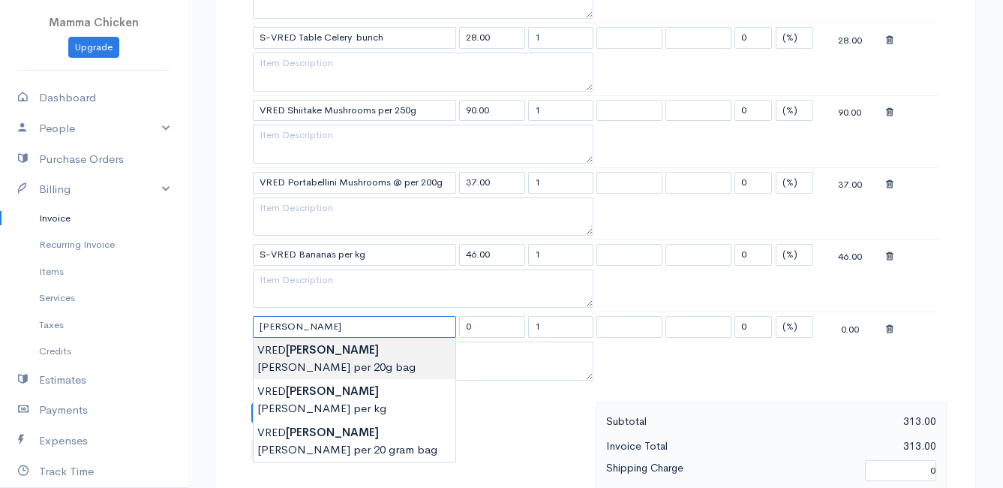
type input "VRED Marjoram per 20g bag"
type input "24.00"
click at [416, 348] on body "Mamma Chicken Upgrade Dashboard People Clients Vendors Staff Users Purchase Ord…" at bounding box center [501, 190] width 1003 height 1731
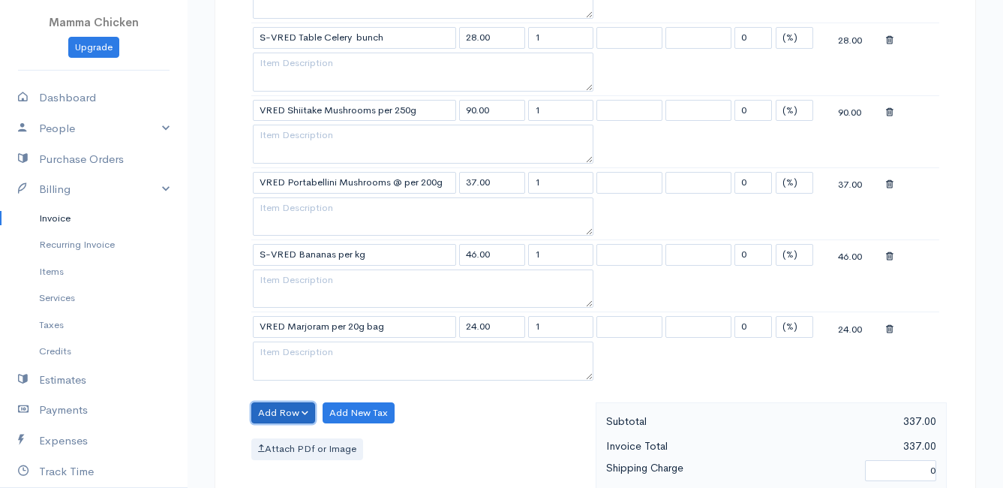
click at [278, 410] on button "Add Row" at bounding box center [283, 413] width 64 height 22
click at [311, 355] on link "Add Item Row" at bounding box center [311, 357] width 119 height 26
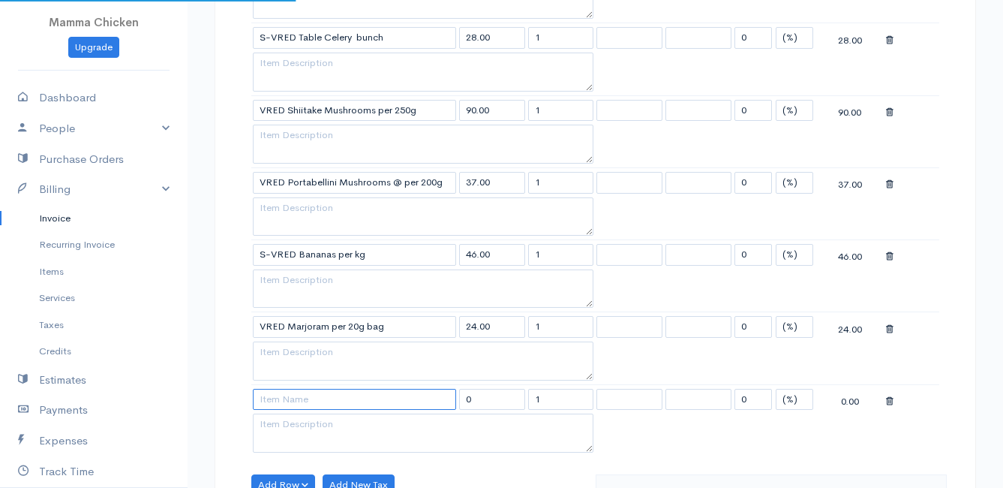
click at [296, 401] on input at bounding box center [354, 400] width 203 height 22
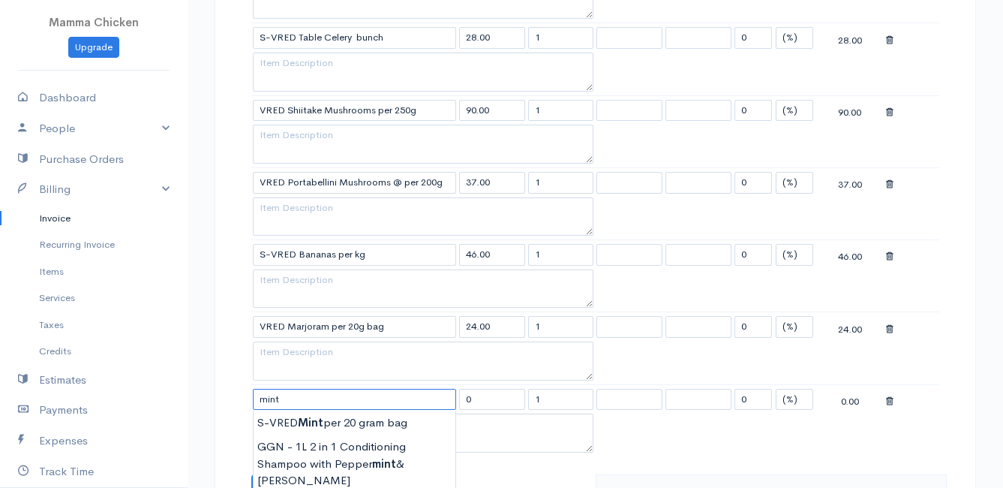
scroll to position [826, 0]
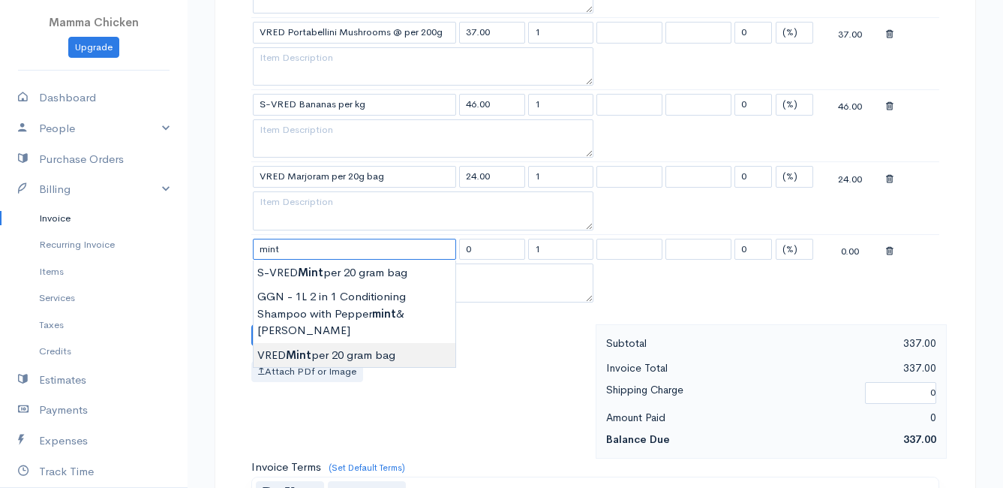
type input "VRED Mint per 20 gram bag"
type input "24.00"
click at [326, 352] on body "Mamma Chicken Upgrade Dashboard People Clients Vendors Staff Users Purchase Ord…" at bounding box center [501, 75] width 1003 height 1803
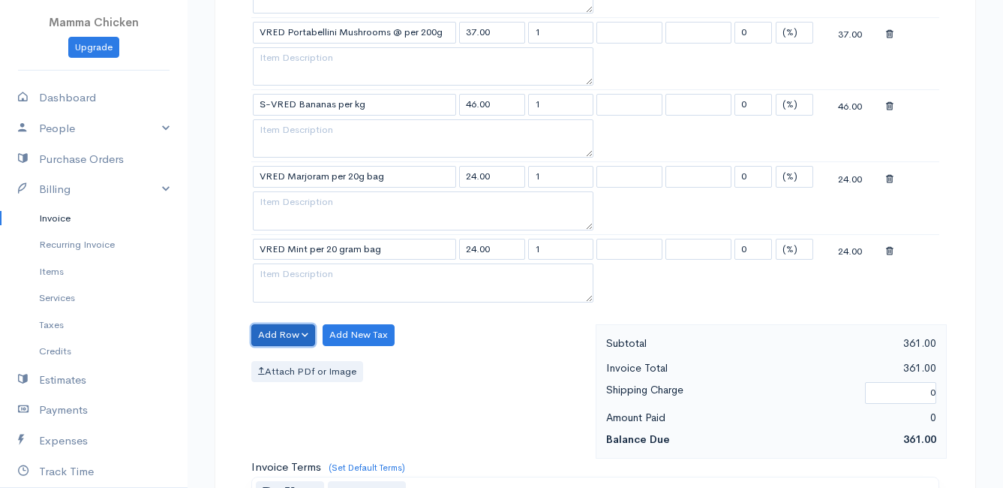
click at [278, 326] on button "Add Row" at bounding box center [283, 335] width 64 height 22
click at [304, 358] on link "Add Item Row" at bounding box center [311, 366] width 119 height 26
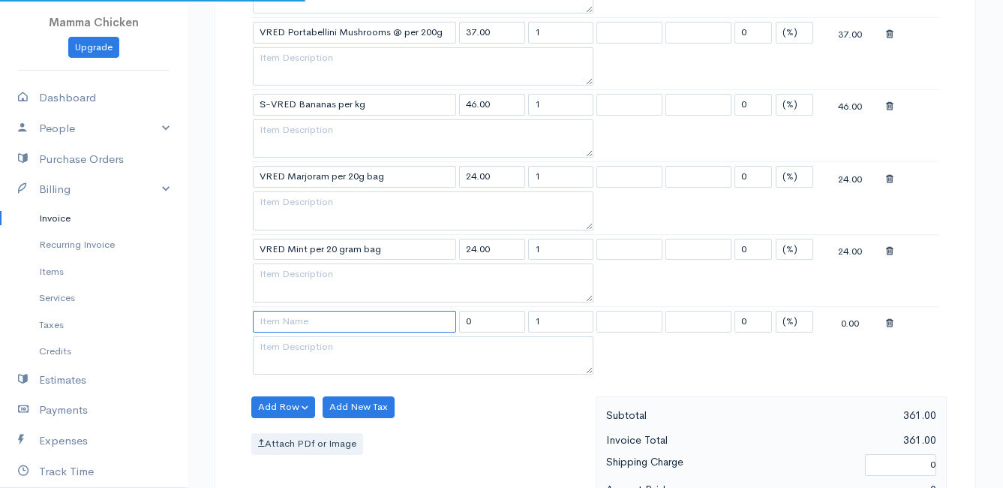
click at [287, 323] on input at bounding box center [354, 322] width 203 height 22
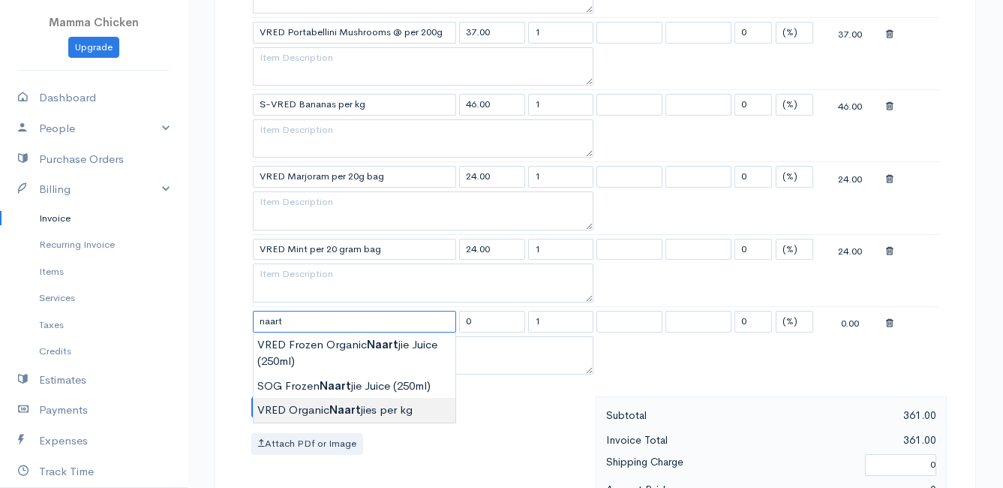
type input "VRED Organic Naartjies per kg"
type input "42.00"
click at [336, 410] on body "Mamma Chicken Upgrade Dashboard People Clients Vendors Staff Users Purchase Ord…" at bounding box center [501, 111] width 1003 height 1875
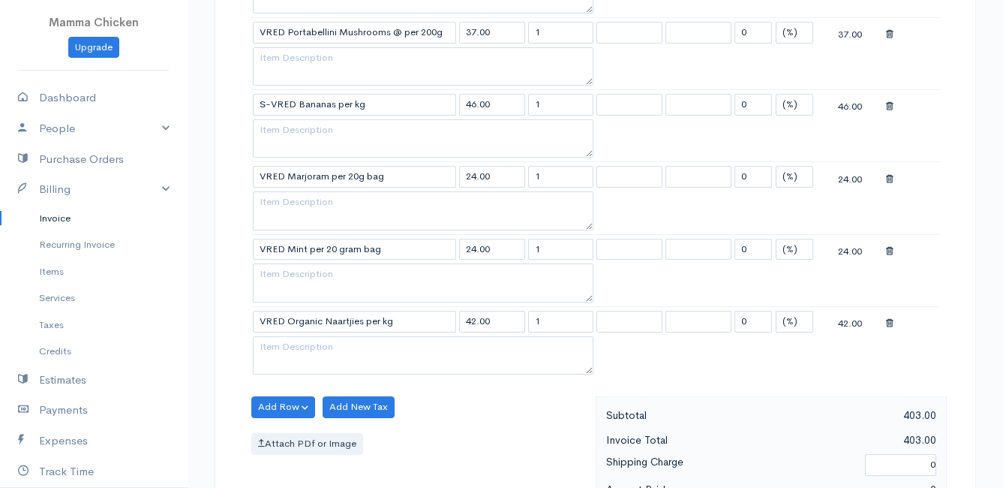
scroll to position [901, 0]
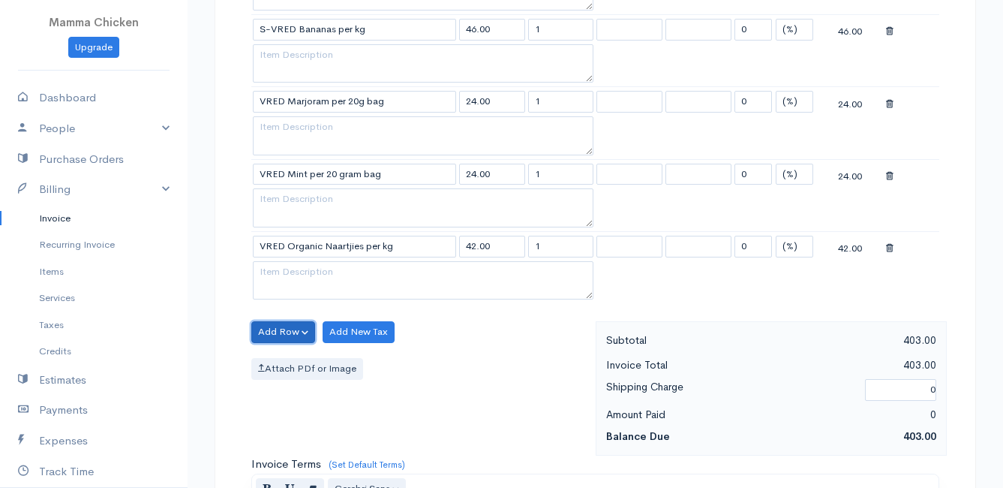
click at [278, 330] on button "Add Row" at bounding box center [283, 332] width 64 height 22
click at [290, 362] on link "Add Item Row" at bounding box center [311, 363] width 119 height 26
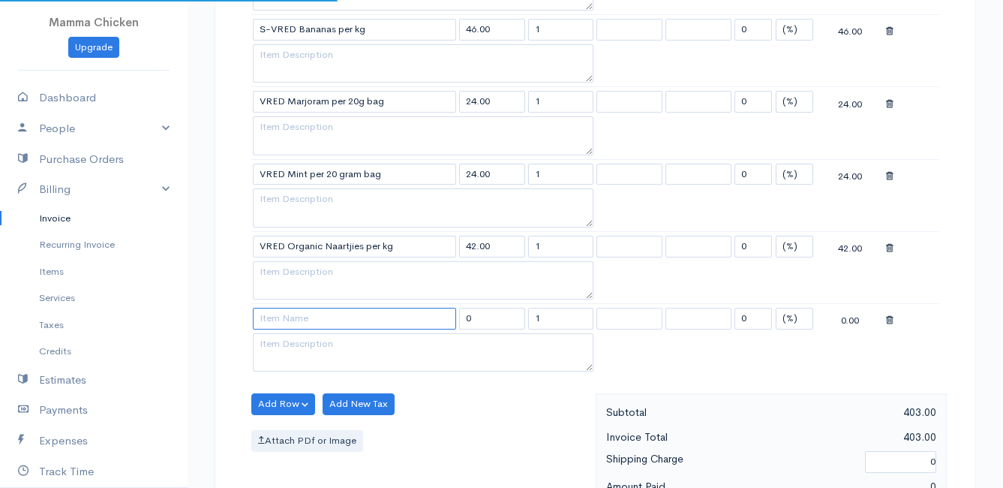
click at [287, 325] on input at bounding box center [354, 319] width 203 height 22
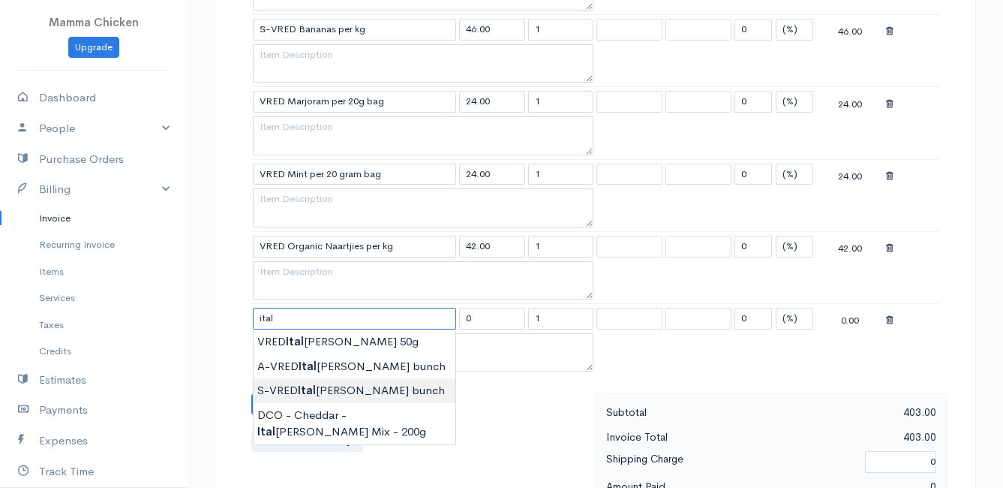
type input "S-VRED Italian Parsley bunch"
type input "24.00"
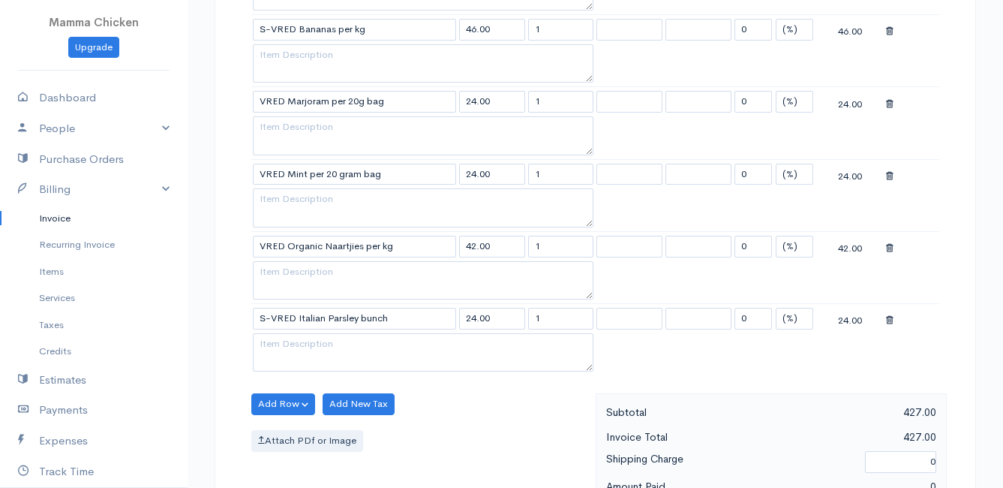
click at [328, 394] on body "Mamma Chicken Upgrade Dashboard People Clients Vendors Staff Users Purchase Ord…" at bounding box center [501, 73] width 1003 height 1948
click at [278, 403] on button "Add Row" at bounding box center [283, 404] width 64 height 22
click at [286, 431] on link "Add Item Row" at bounding box center [311, 435] width 119 height 26
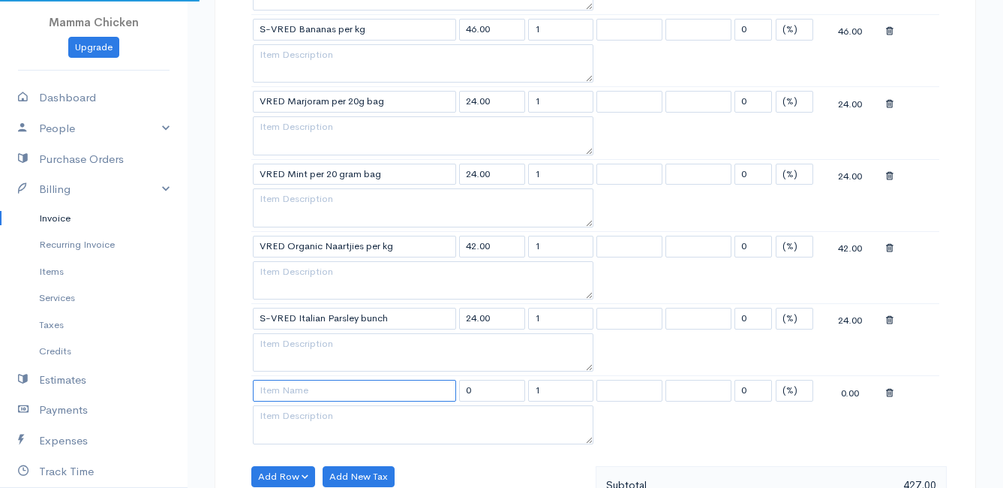
click at [299, 393] on input at bounding box center [354, 391] width 203 height 22
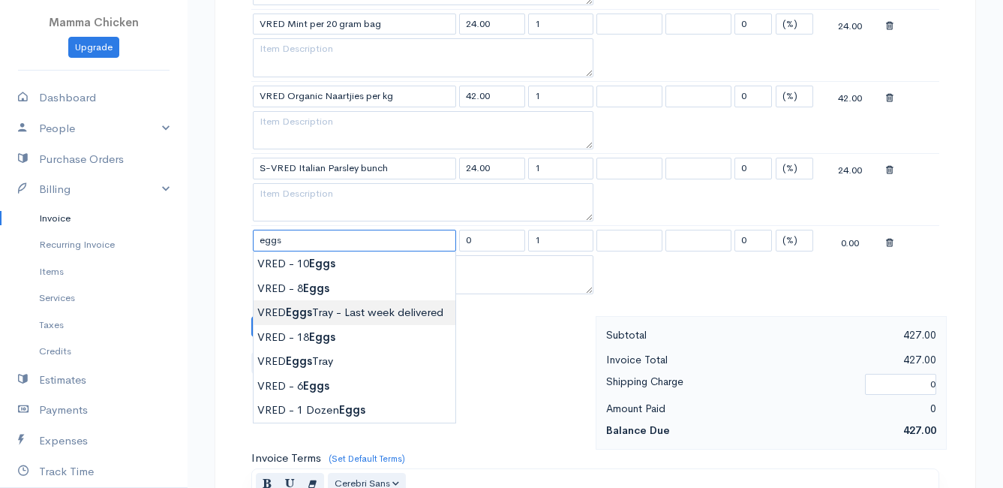
scroll to position [1126, 0]
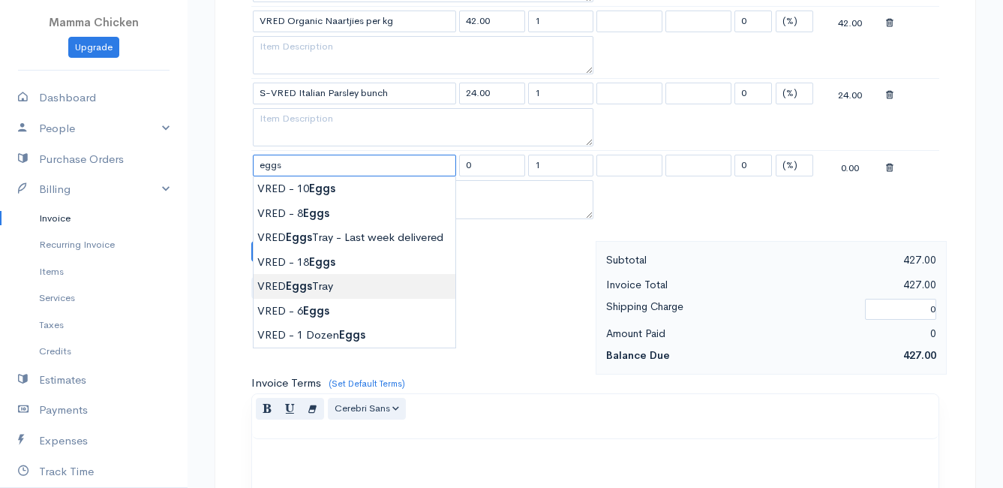
type input "VRED Eggs Tray"
type input "135.00"
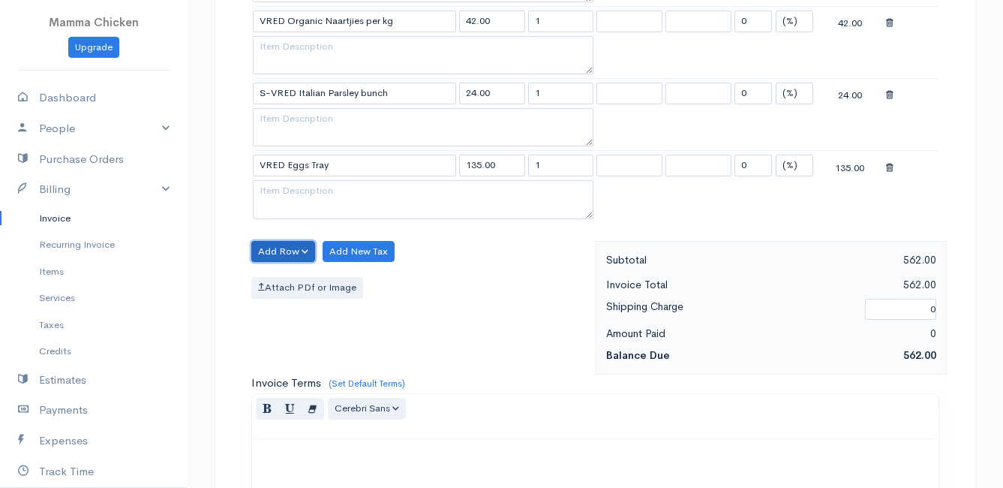
click at [269, 249] on button "Add Row" at bounding box center [283, 252] width 64 height 22
click at [299, 274] on link "Add Item Row" at bounding box center [311, 282] width 119 height 26
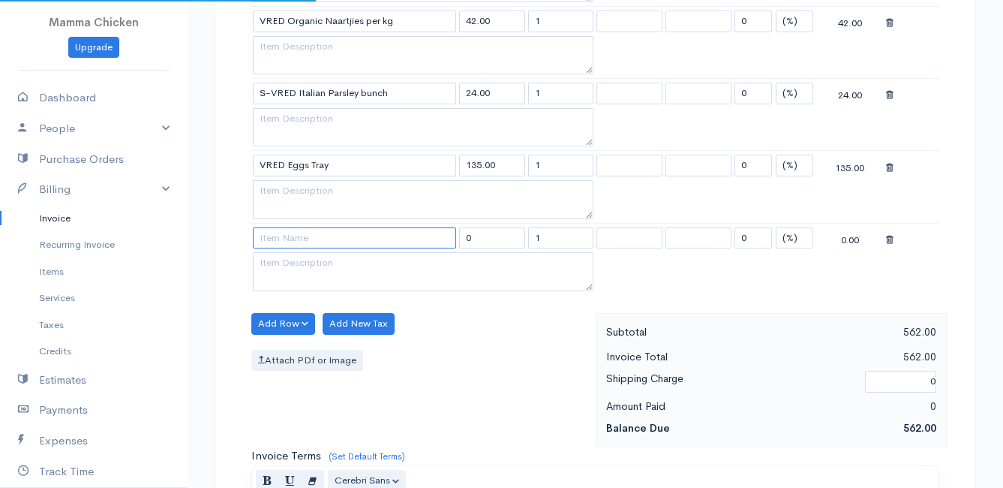
click at [292, 241] on input at bounding box center [354, 238] width 203 height 22
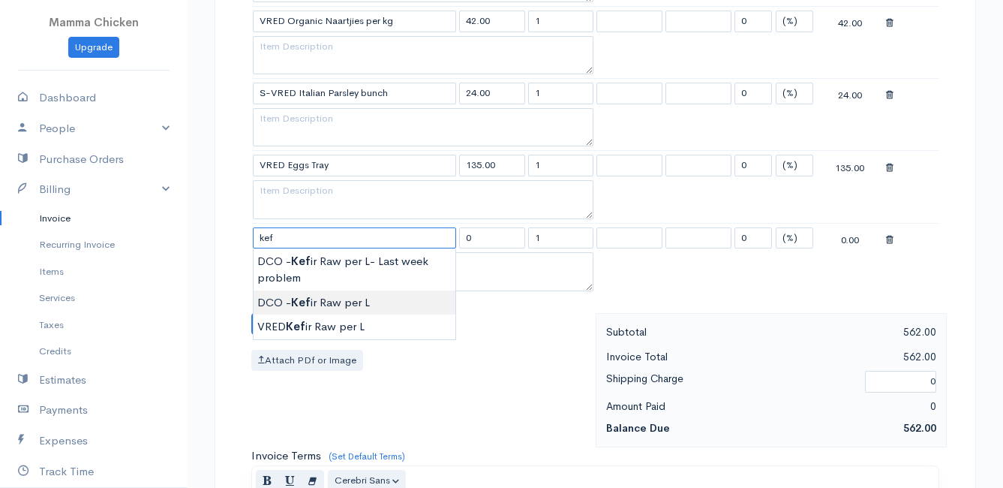
type input "DCO - Kefir Raw per L"
type input "70.00"
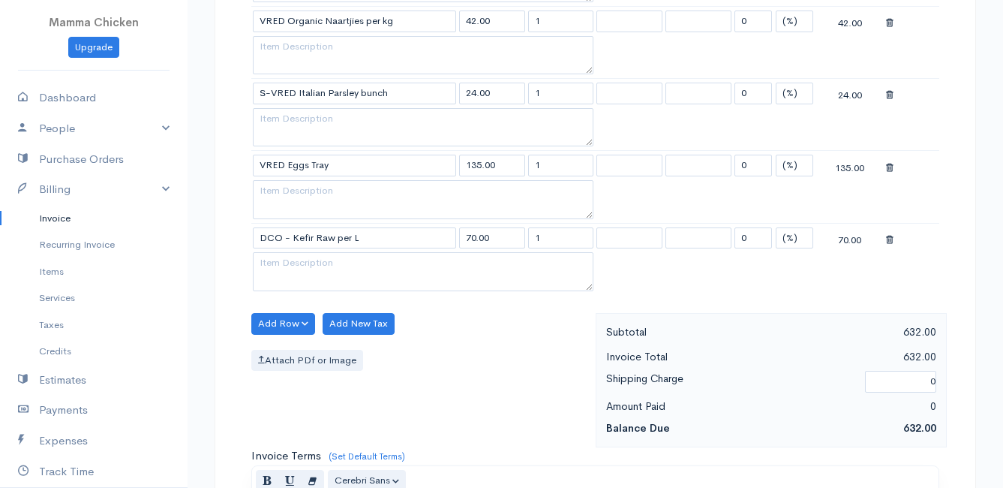
click at [279, 324] on button "Add Row" at bounding box center [283, 324] width 64 height 22
click at [285, 353] on link "Add Item Row" at bounding box center [311, 354] width 119 height 26
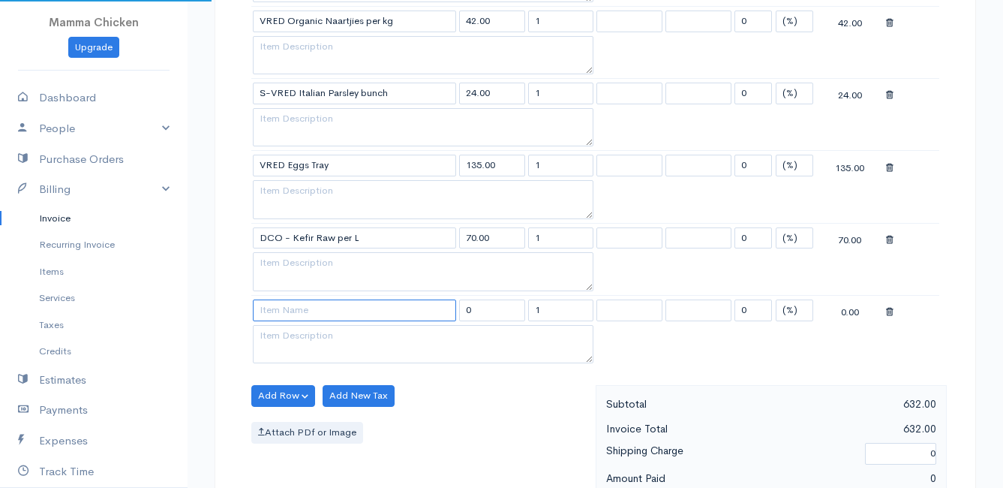
drag, startPoint x: 285, startPoint y: 353, endPoint x: 290, endPoint y: 319, distance: 34.2
click at [290, 319] on input at bounding box center [354, 310] width 203 height 22
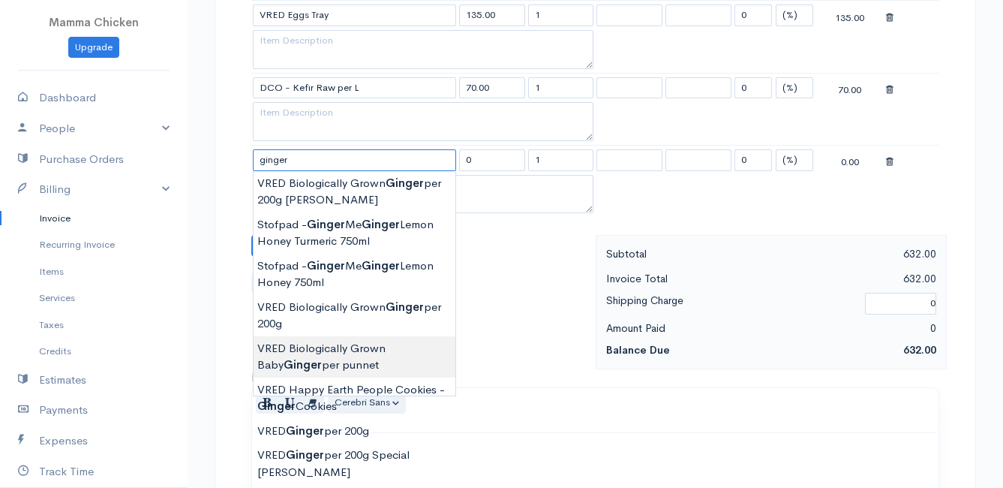
scroll to position [1201, 0]
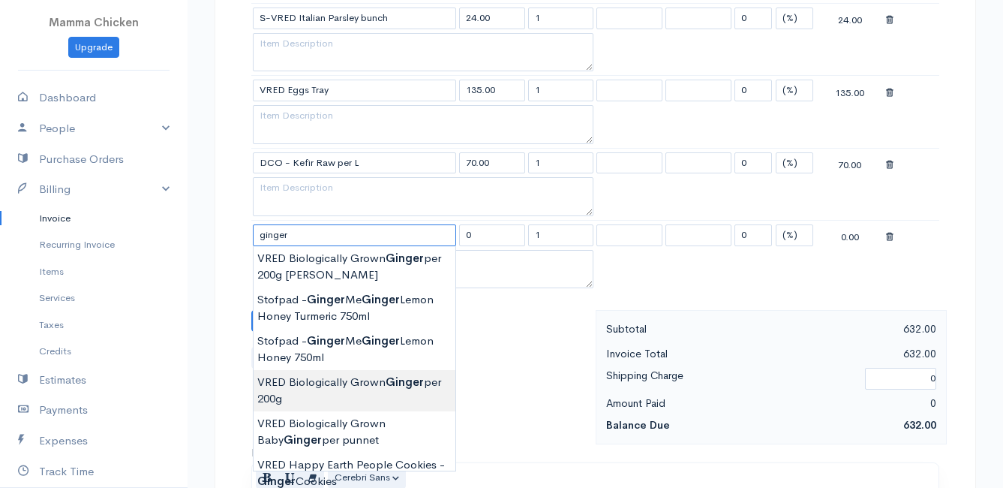
type input "VRED Biologically Grown Ginger per 200g"
type input "58.00"
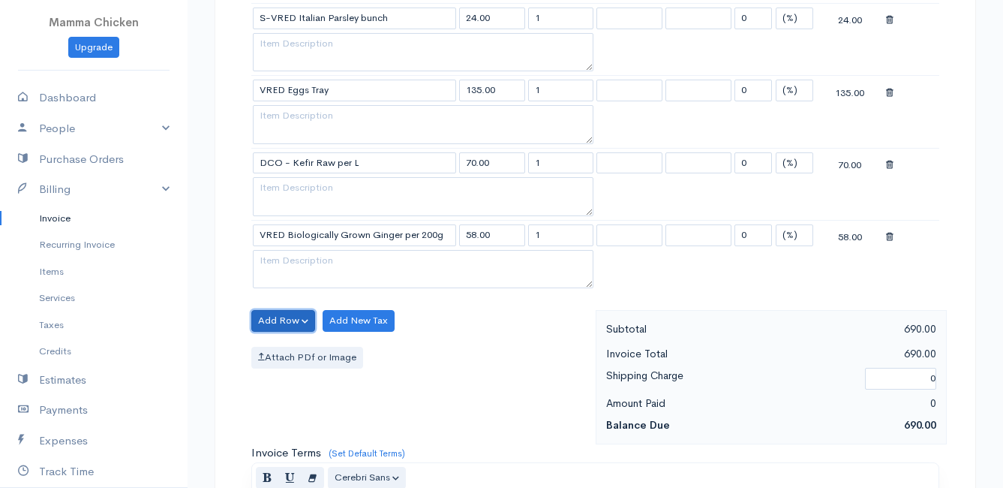
click at [280, 323] on button "Add Row" at bounding box center [283, 321] width 64 height 22
click at [281, 344] on link "Add Item Row" at bounding box center [311, 351] width 119 height 26
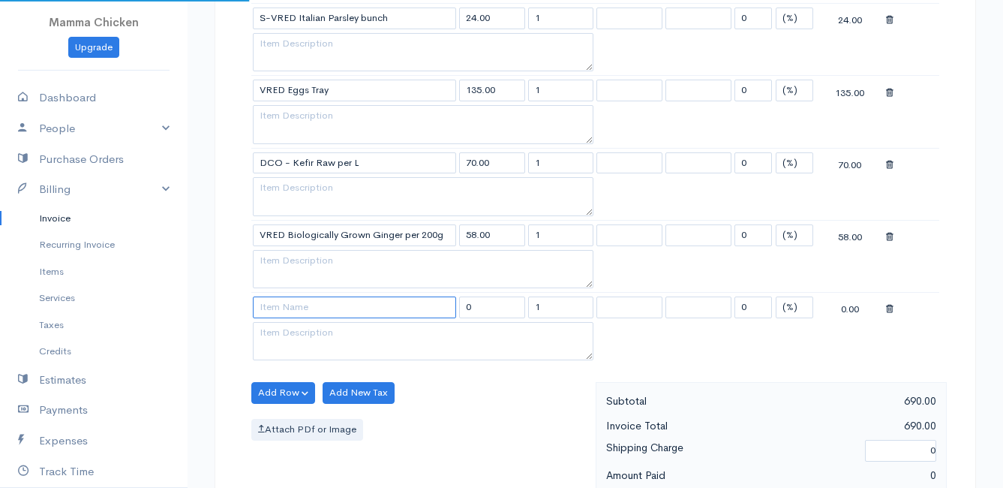
click at [283, 312] on input at bounding box center [354, 307] width 203 height 22
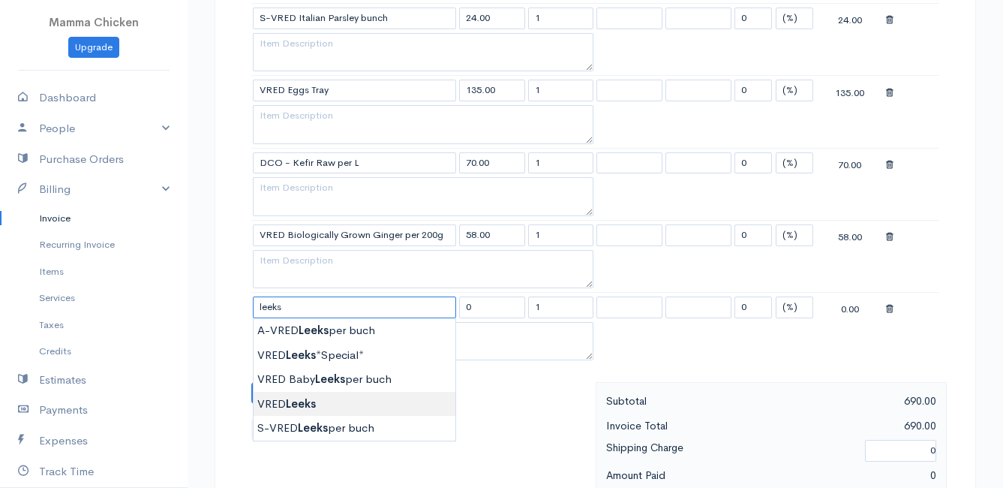
type input "VRED Leeks"
type input "28.00"
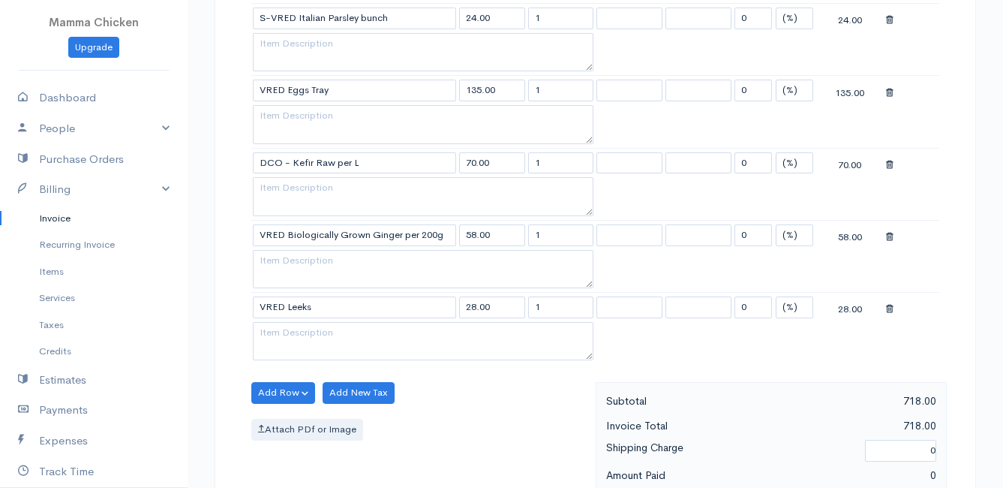
click at [286, 390] on button "Add Row" at bounding box center [283, 393] width 64 height 22
click at [309, 424] on link "Add Item Row" at bounding box center [311, 424] width 119 height 26
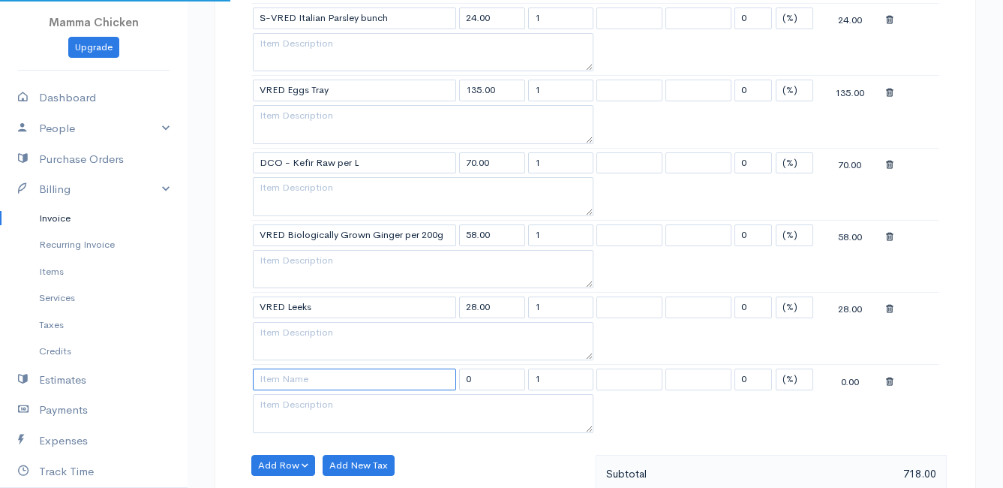
click at [293, 377] on input at bounding box center [354, 379] width 203 height 22
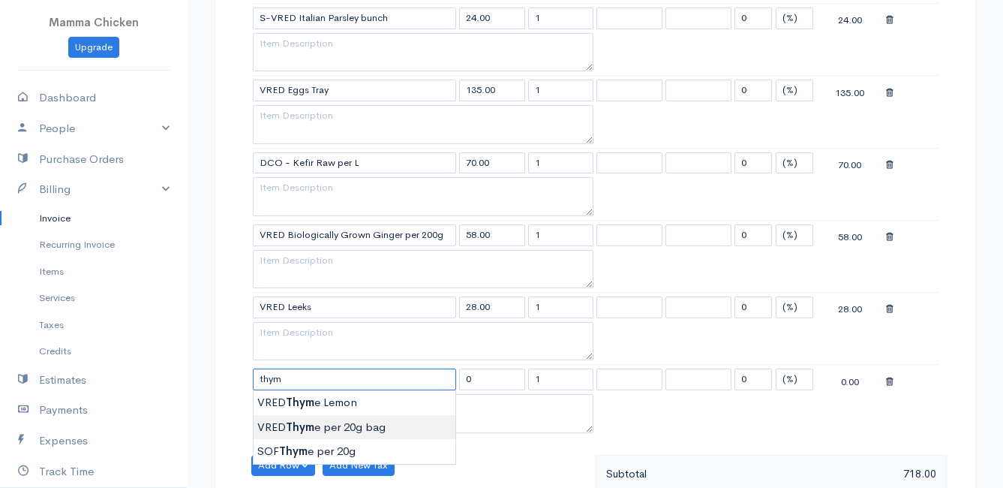
type input "VRED Thyme per 20g bag"
type input "22.00"
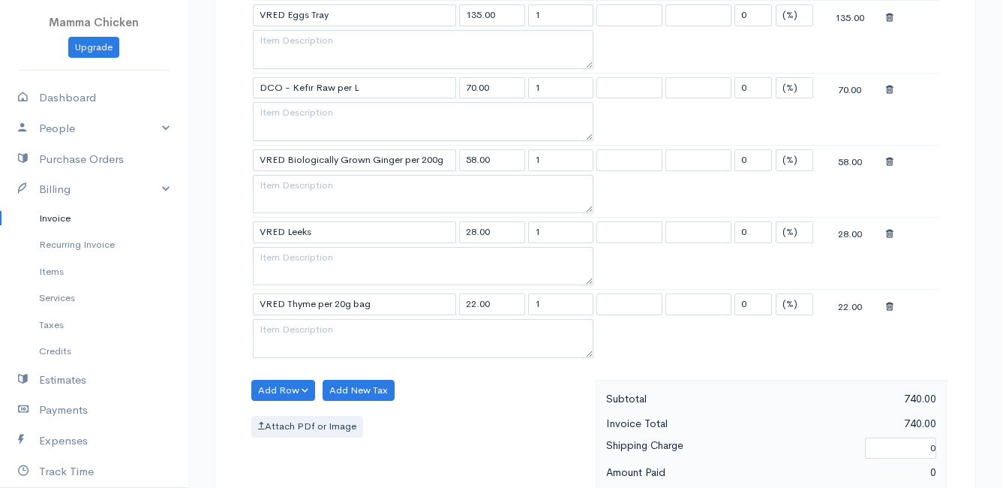
scroll to position [1351, 0]
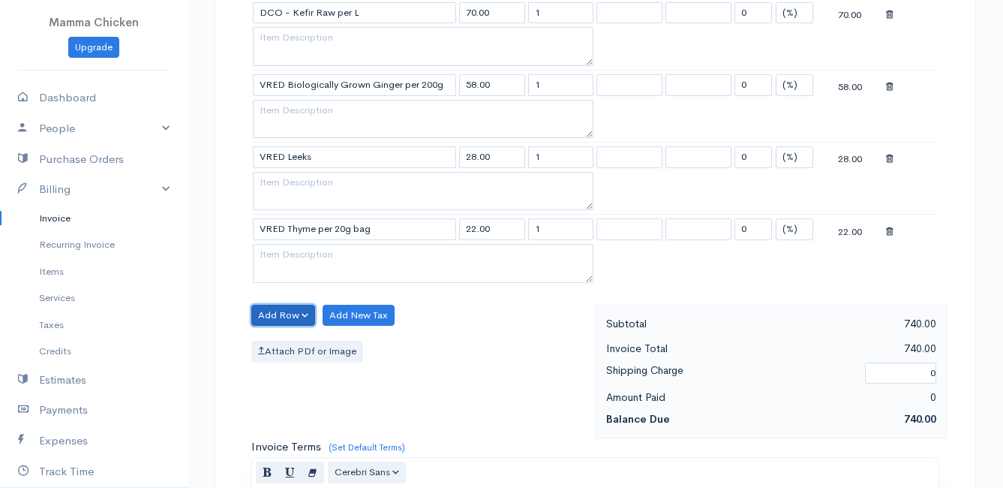
click at [280, 311] on button "Add Row" at bounding box center [283, 316] width 64 height 22
click at [291, 342] on link "Add Item Row" at bounding box center [311, 346] width 119 height 26
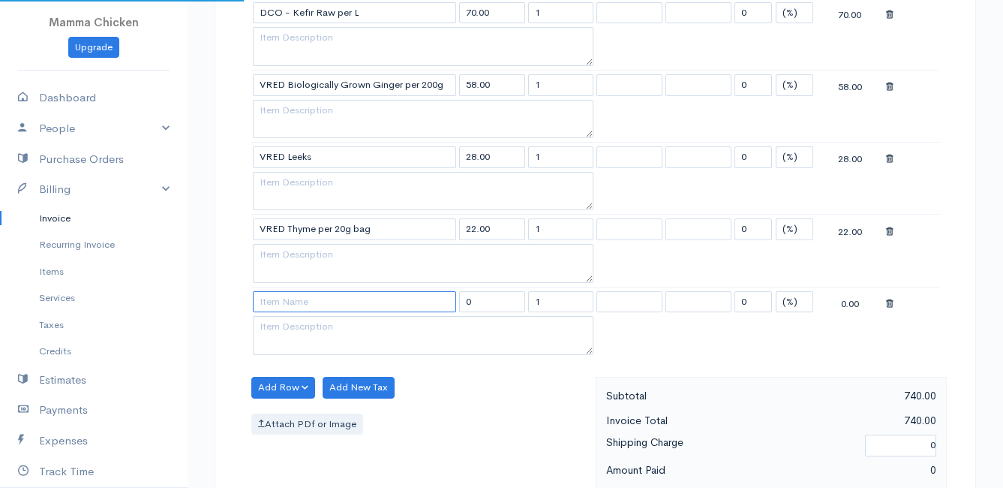
click at [290, 304] on input at bounding box center [354, 302] width 203 height 22
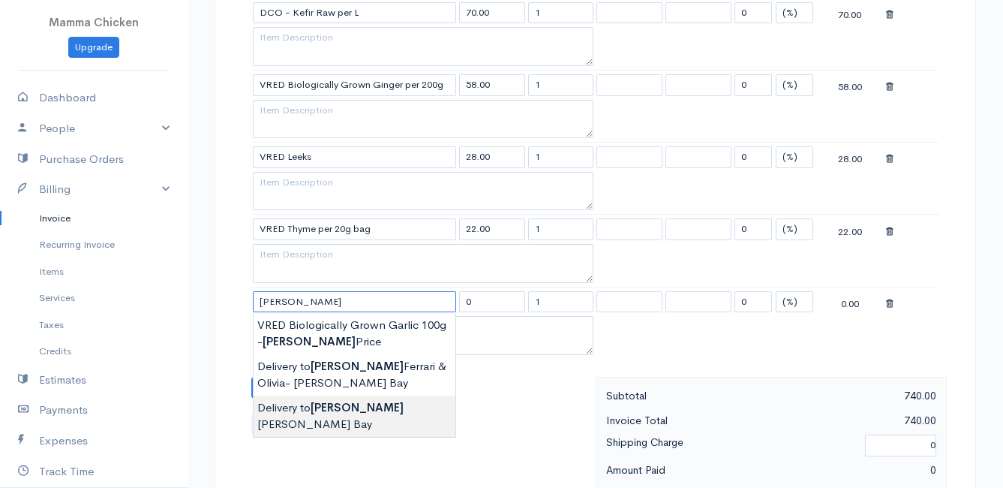
type input "Delivery to [PERSON_NAME] Bay"
type input "120.00"
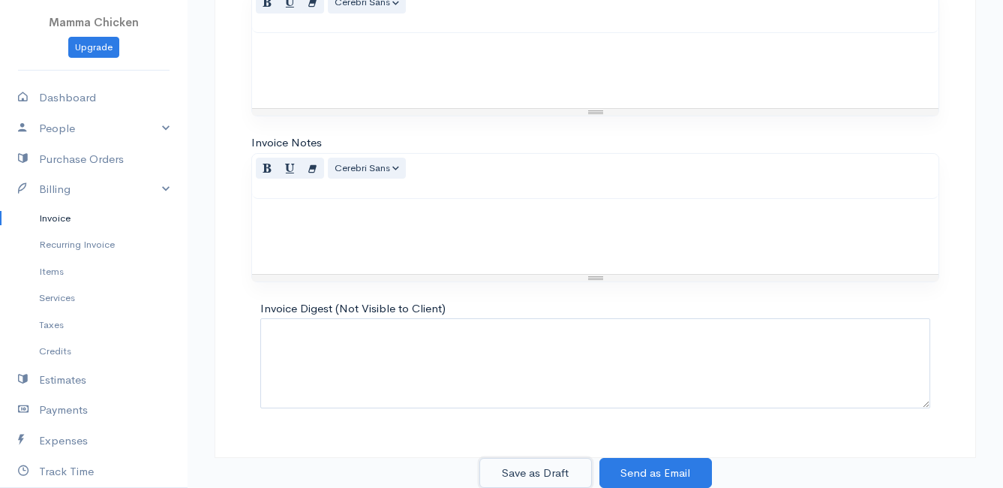
click at [526, 470] on button "Save as Draft" at bounding box center [536, 473] width 113 height 31
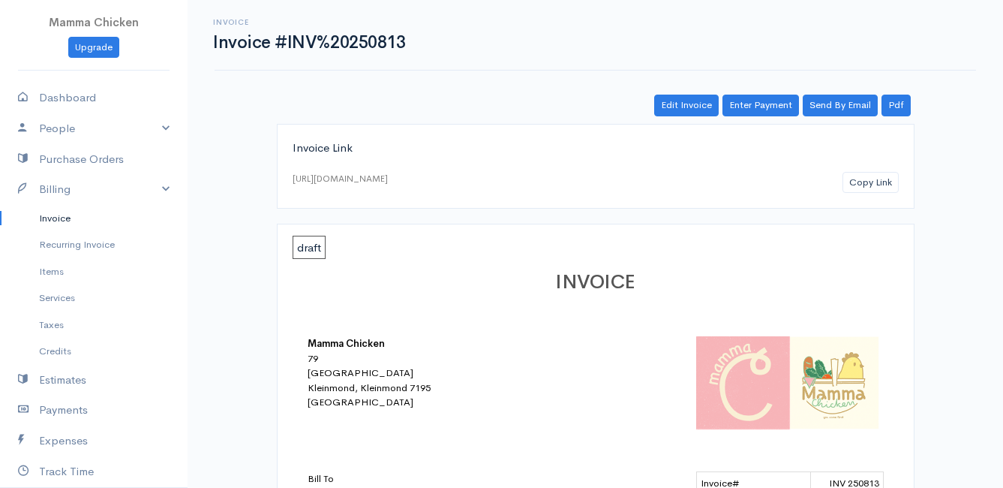
click at [45, 220] on link "Invoice" at bounding box center [94, 218] width 188 height 27
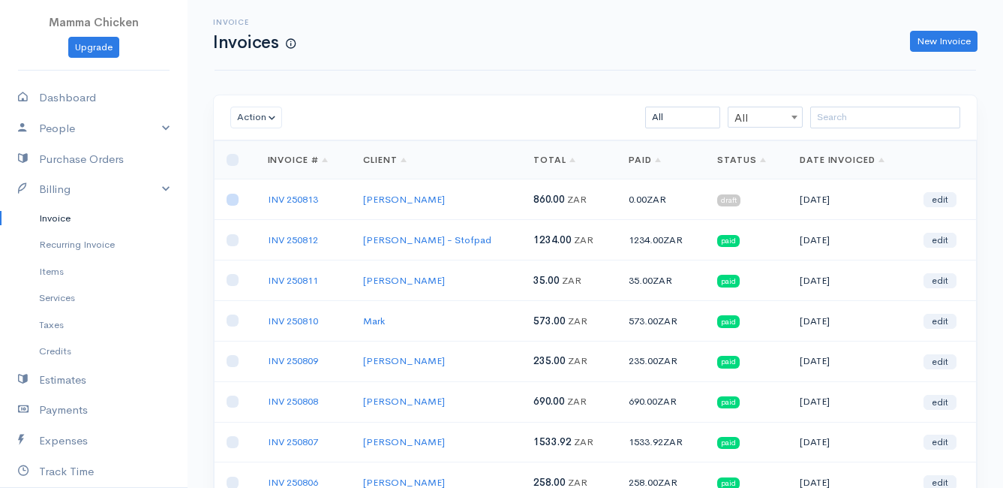
click at [233, 203] on input "checkbox" at bounding box center [233, 200] width 12 height 12
checkbox input "true"
click at [261, 121] on button "Action" at bounding box center [256, 118] width 52 height 22
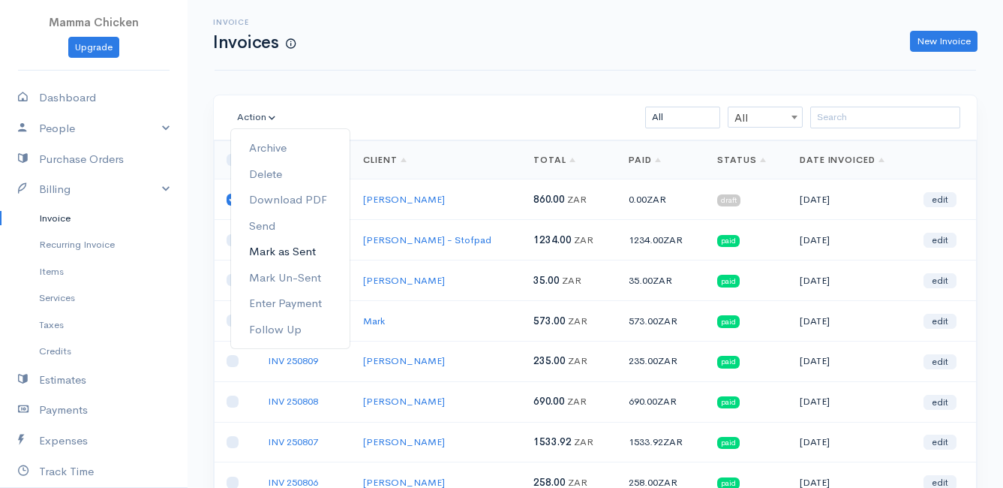
click at [306, 248] on link "Mark as Sent" at bounding box center [290, 252] width 119 height 26
